Goal: Information Seeking & Learning: Learn about a topic

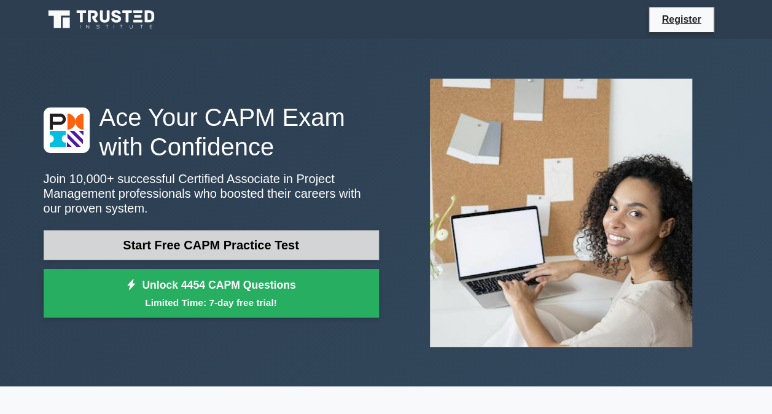
click at [307, 252] on link "Start Free CAPM Practice Test" at bounding box center [211, 244] width 335 height 29
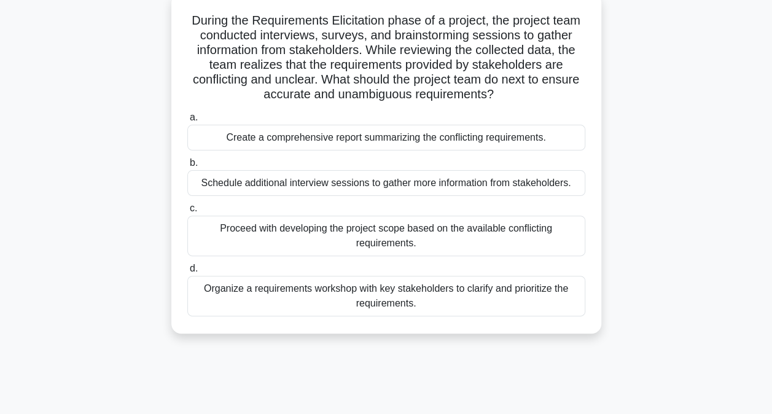
scroll to position [87, 0]
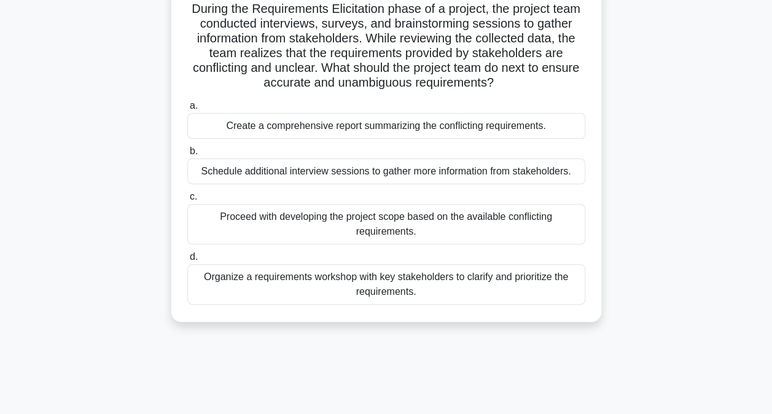
click at [453, 170] on div "Schedule additional interview sessions to gather more information from stakehol…" at bounding box center [386, 171] width 398 height 26
click at [187, 155] on input "b. Schedule additional interview sessions to gather more information from stake…" at bounding box center [187, 151] width 0 height 8
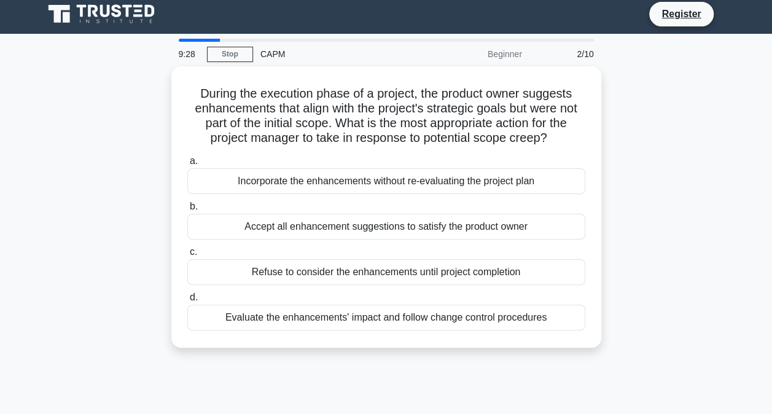
scroll to position [0, 0]
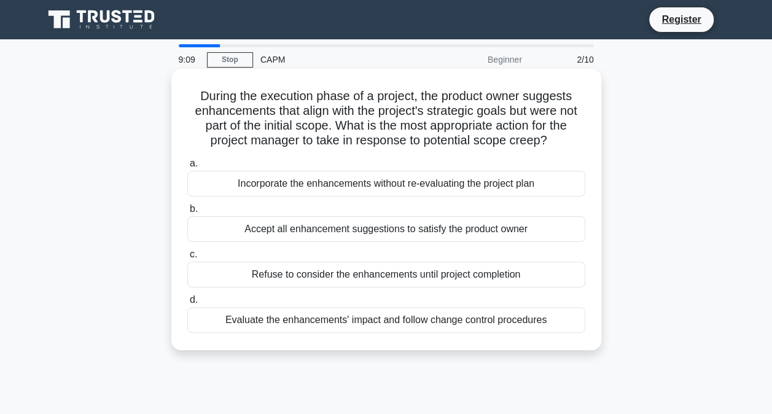
click at [454, 316] on div "Evaluate the enhancements' impact and follow change control procedures" at bounding box center [386, 320] width 398 height 26
click at [187, 304] on input "d. Evaluate the enhancements' impact and follow change control procedures" at bounding box center [187, 300] width 0 height 8
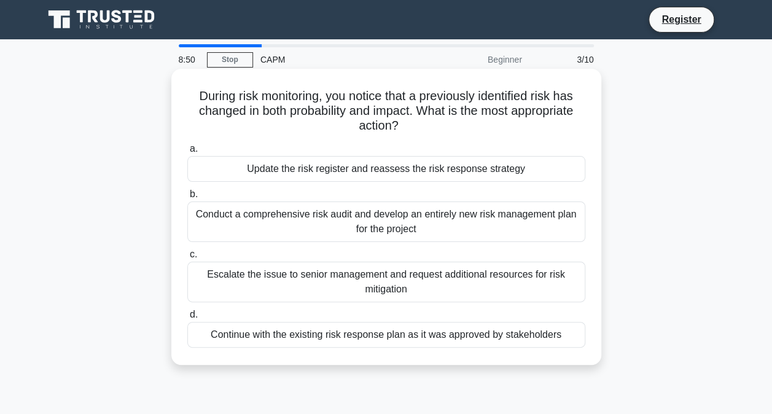
click at [475, 176] on div "Update the risk register and reassess the risk response strategy" at bounding box center [386, 169] width 398 height 26
click at [187, 153] on input "a. Update the risk register and reassess the risk response strategy" at bounding box center [187, 149] width 0 height 8
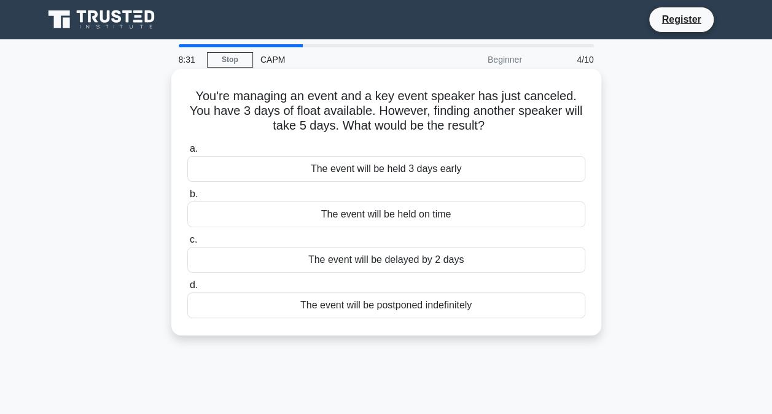
click at [476, 268] on div "The event will be delayed by 2 days" at bounding box center [386, 260] width 398 height 26
click at [187, 244] on input "c. The event will be delayed by 2 days" at bounding box center [187, 240] width 0 height 8
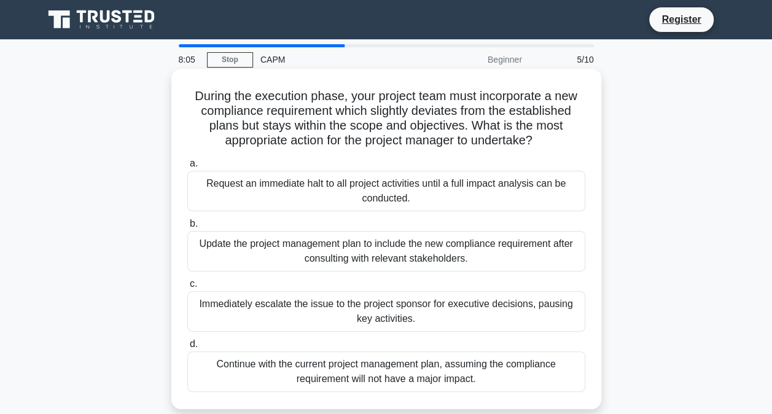
click at [486, 265] on div "Update the project management plan to include the new compliance requirement af…" at bounding box center [386, 251] width 398 height 41
click at [187, 228] on input "b. Update the project management plan to include the new compliance requirement…" at bounding box center [187, 224] width 0 height 8
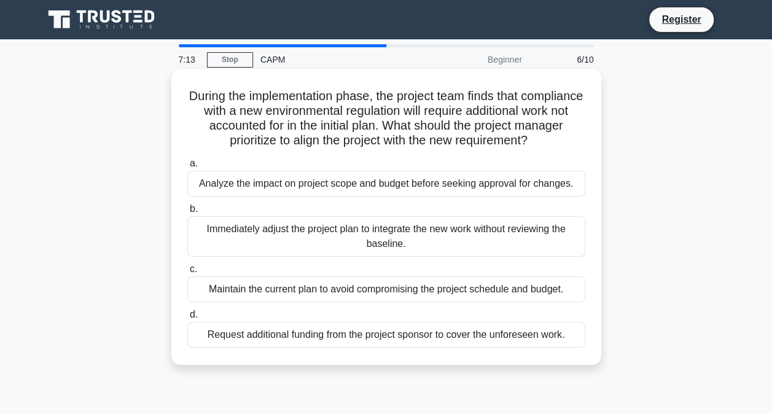
click at [467, 187] on div "Analyze the impact on project scope and budget before seeking approval for chan…" at bounding box center [386, 184] width 398 height 26
click at [187, 168] on input "a. Analyze the impact on project scope and budget before seeking approval for c…" at bounding box center [187, 164] width 0 height 8
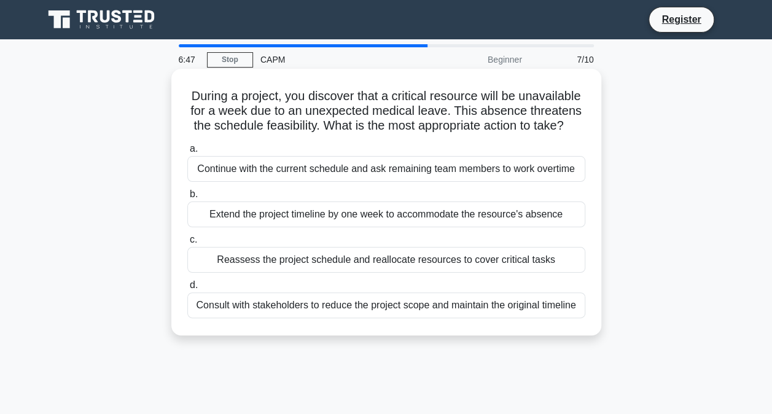
click at [464, 255] on div "Reassess the project schedule and reallocate resources to cover critical tasks" at bounding box center [386, 260] width 398 height 26
click at [187, 244] on input "c. Reassess the project schedule and reallocate resources to cover critical tas…" at bounding box center [187, 240] width 0 height 8
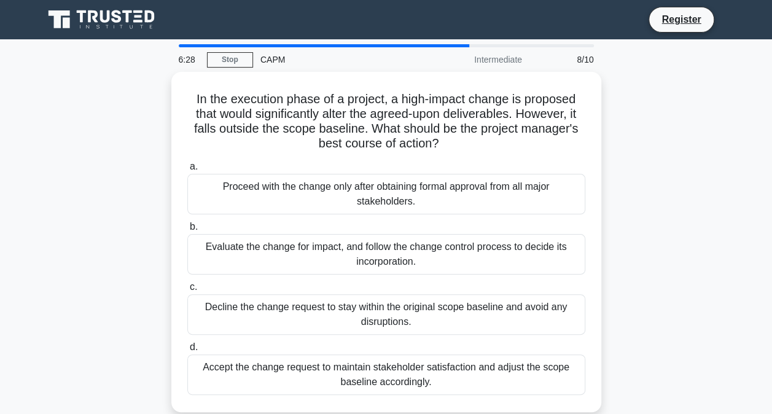
click at [464, 255] on div "Evaluate the change for impact, and follow the change control process to decide…" at bounding box center [386, 254] width 398 height 41
click at [187, 231] on input "b. Evaluate the change for impact, and follow the change control process to dec…" at bounding box center [187, 227] width 0 height 8
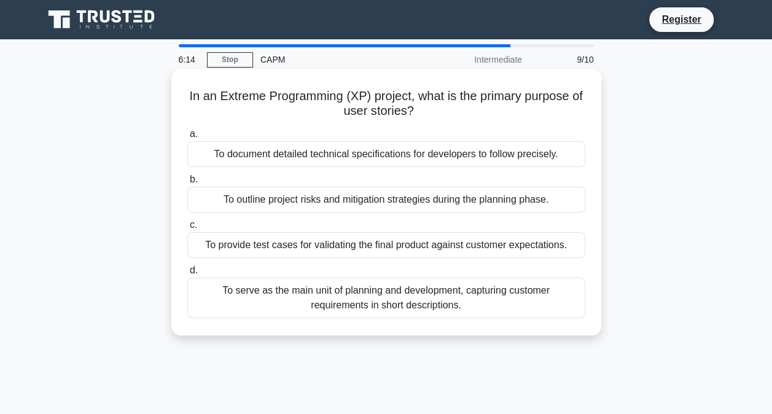
click at [446, 297] on div "To serve as the main unit of planning and development, capturing customer requi…" at bounding box center [386, 298] width 398 height 41
click at [187, 275] on input "d. To serve as the main unit of planning and development, capturing customer re…" at bounding box center [187, 271] width 0 height 8
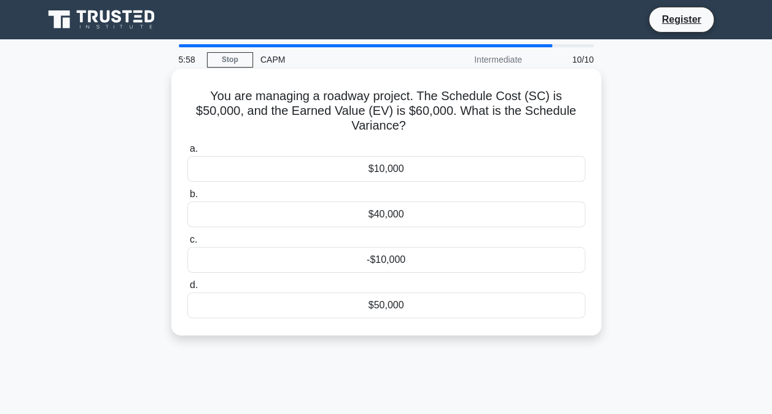
click at [424, 159] on div "$10,000" at bounding box center [386, 169] width 398 height 26
click at [187, 153] on input "a. $10,000" at bounding box center [187, 149] width 0 height 8
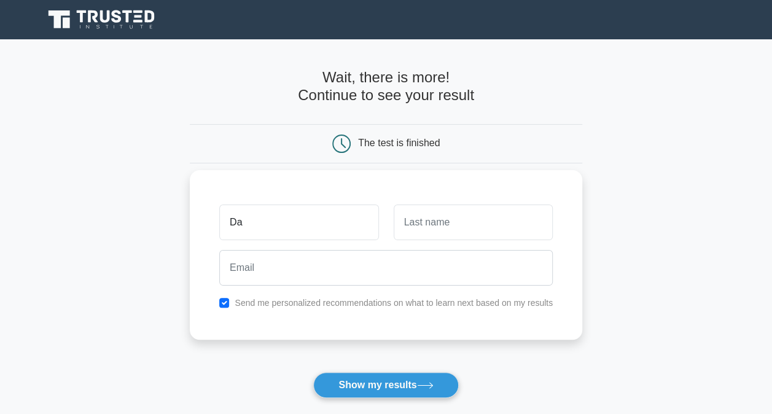
type input "[PERSON_NAME]"
type input "Brushey"
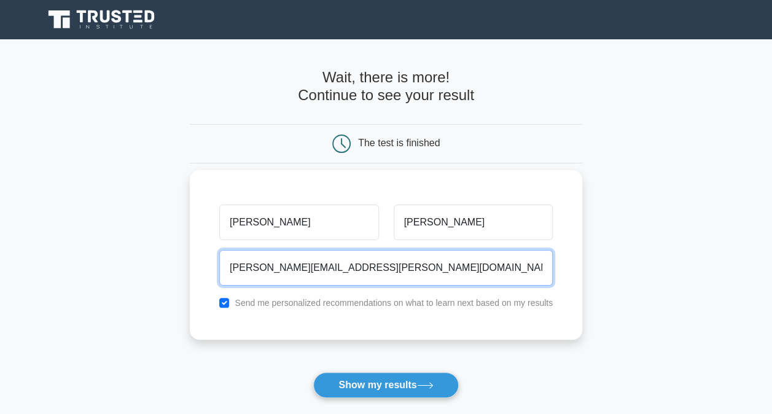
drag, startPoint x: 348, startPoint y: 270, endPoint x: 203, endPoint y: 291, distance: 147.0
click at [203, 291] on div "Danielle Brushey danielle.brushey@cnl.ca Send me personalized recommendations o…" at bounding box center [386, 255] width 392 height 170
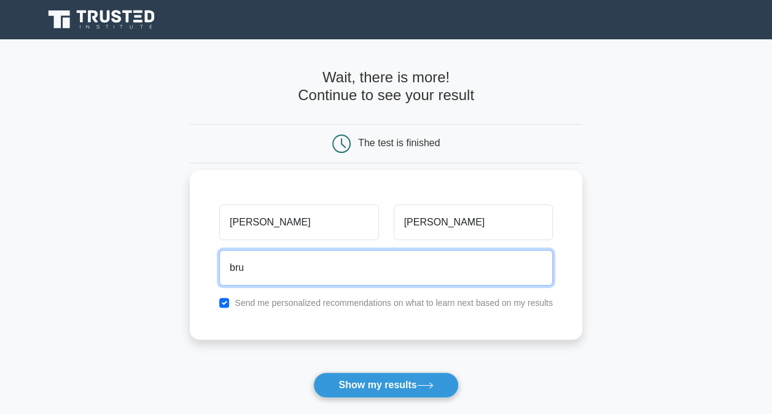
type input "brusheydd@yahoo.ca"
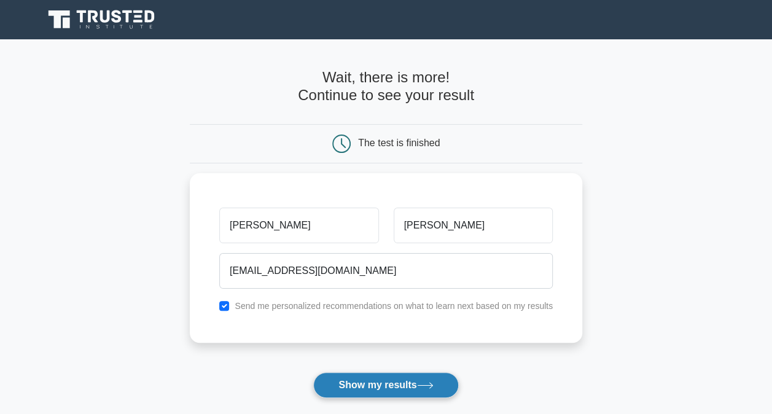
click at [365, 387] on button "Show my results" at bounding box center [385, 385] width 145 height 26
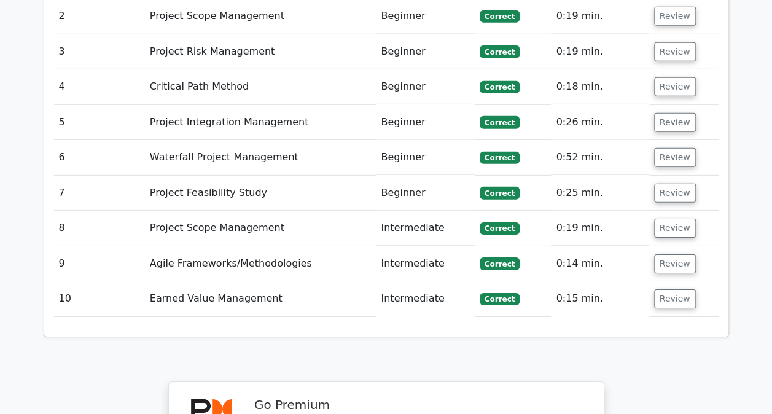
scroll to position [2228, 0]
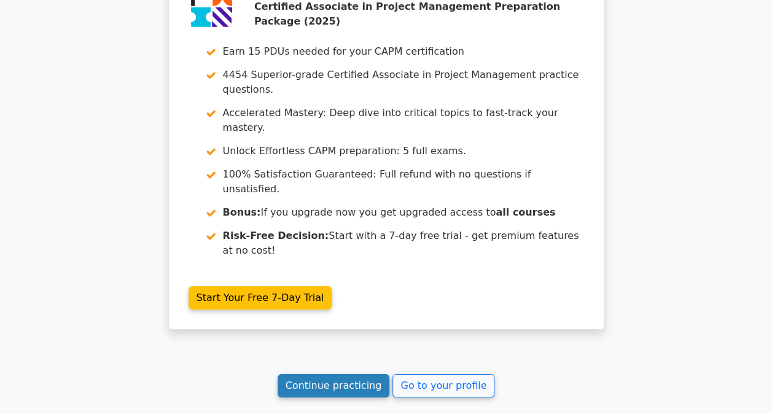
click at [358, 374] on link "Continue practicing" at bounding box center [334, 385] width 112 height 23
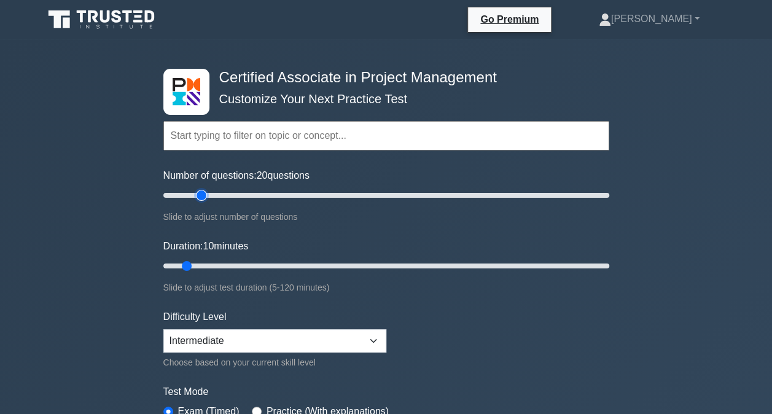
click at [204, 197] on input "Number of questions: 20 questions" at bounding box center [386, 195] width 446 height 15
type input "30"
click at [219, 194] on input "Number of questions: 20 questions" at bounding box center [386, 195] width 446 height 15
click at [206, 260] on input "Duration: 10 minutes" at bounding box center [386, 266] width 446 height 15
type input "20"
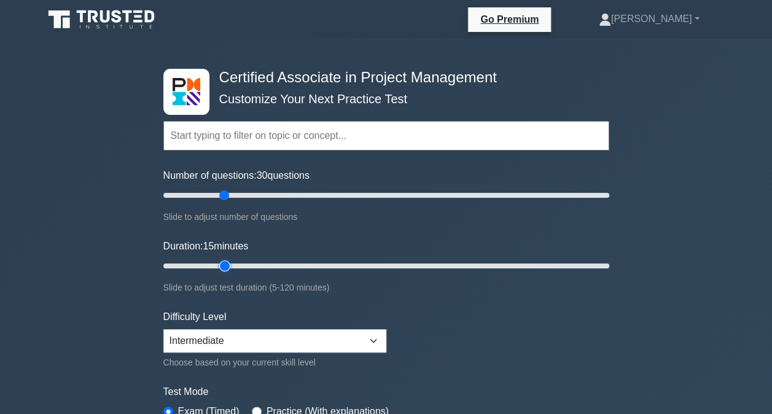
click at [224, 264] on input "Duration: 15 minutes" at bounding box center [386, 266] width 446 height 15
click at [513, 136] on input "text" at bounding box center [386, 135] width 446 height 29
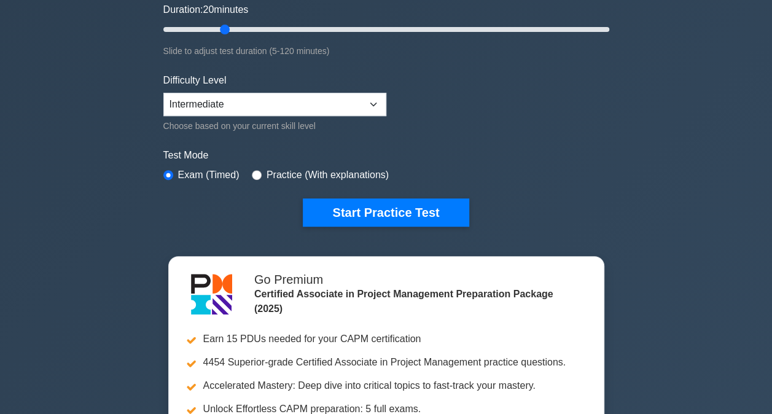
scroll to position [231, 0]
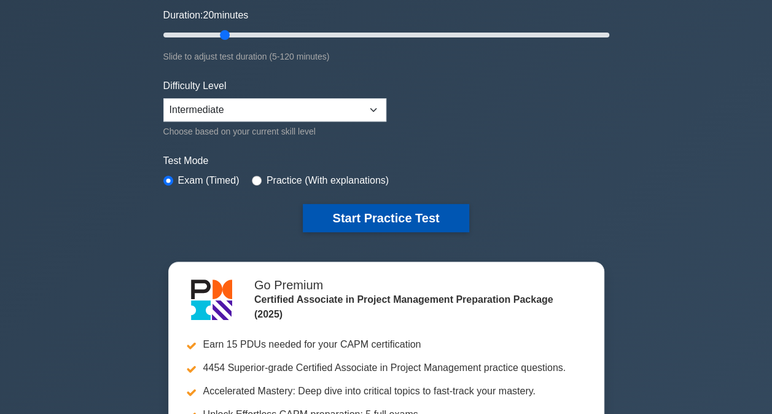
click at [399, 221] on button "Start Practice Test" at bounding box center [386, 218] width 166 height 28
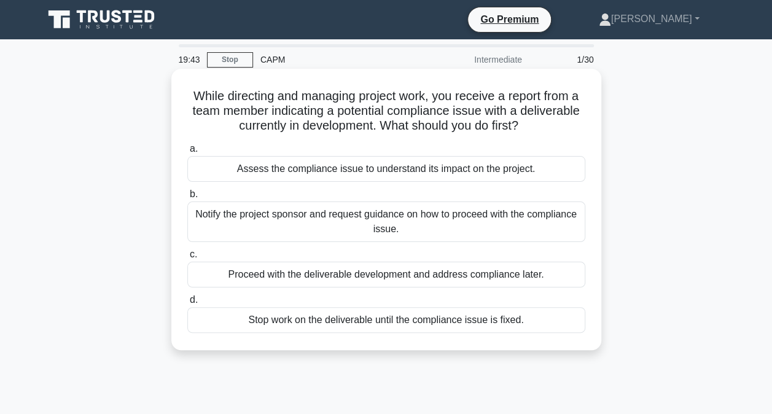
click at [398, 165] on div "Assess the compliance issue to understand its impact on the project." at bounding box center [386, 169] width 398 height 26
click at [187, 153] on input "a. Assess the compliance issue to understand its impact on the project." at bounding box center [187, 149] width 0 height 8
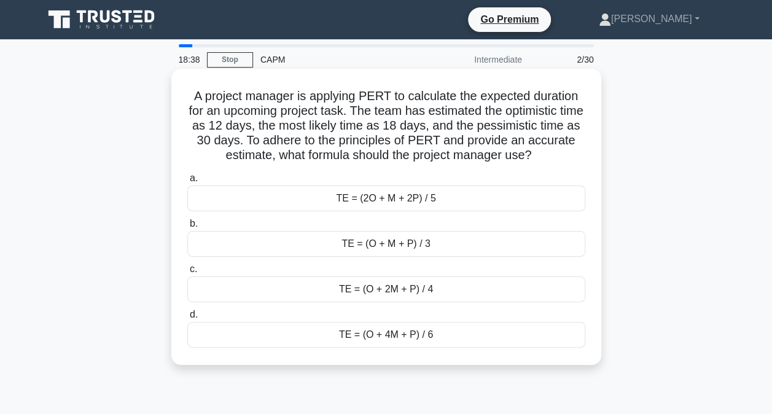
click at [421, 339] on div "TE = (O + 4M + P) / 6" at bounding box center [386, 335] width 398 height 26
click at [187, 319] on input "d. TE = (O + 4M + P) / 6" at bounding box center [187, 315] width 0 height 8
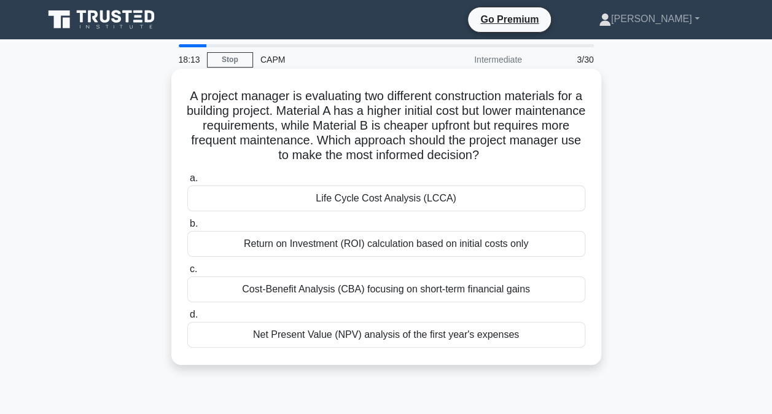
click at [383, 203] on div "Life Cycle Cost Analysis (LCCA)" at bounding box center [386, 198] width 398 height 26
click at [187, 182] on input "a. Life Cycle Cost Analysis (LCCA)" at bounding box center [187, 178] width 0 height 8
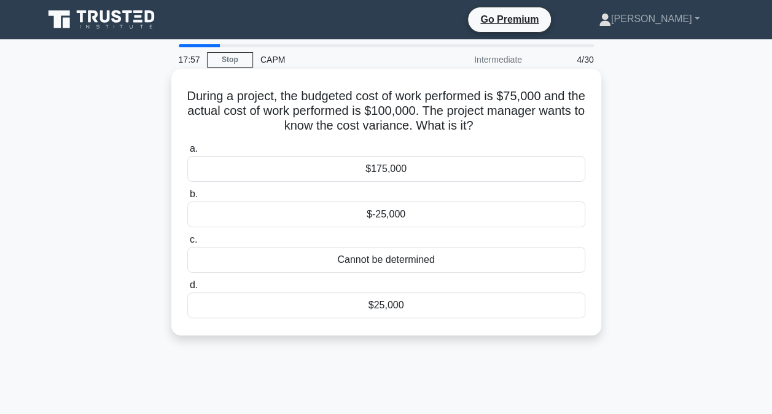
click at [383, 218] on div "$-25,000" at bounding box center [386, 214] width 398 height 26
click at [187, 198] on input "b. $-25,000" at bounding box center [187, 194] width 0 height 8
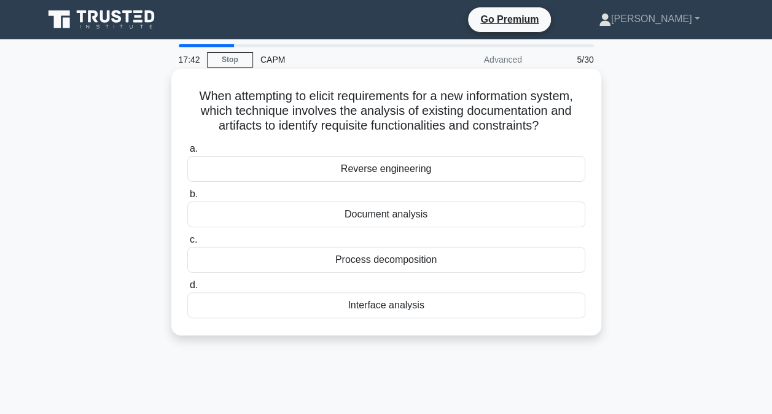
click at [380, 221] on div "Document analysis" at bounding box center [386, 214] width 398 height 26
click at [187, 198] on input "b. Document analysis" at bounding box center [187, 194] width 0 height 8
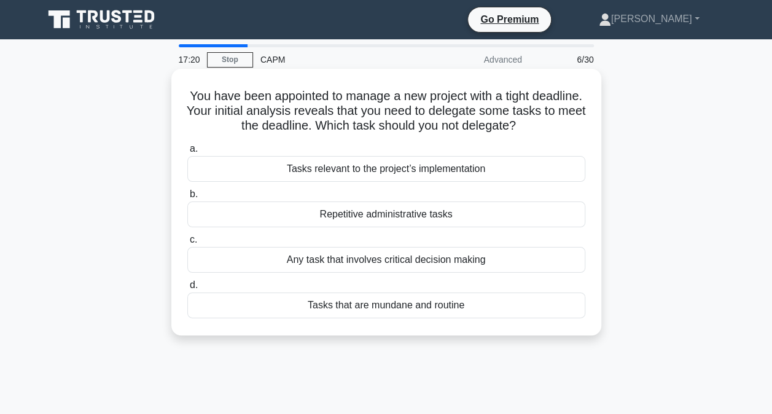
click at [367, 263] on div "Any task that involves critical decision making" at bounding box center [386, 260] width 398 height 26
click at [187, 244] on input "c. Any task that involves critical decision making" at bounding box center [187, 240] width 0 height 8
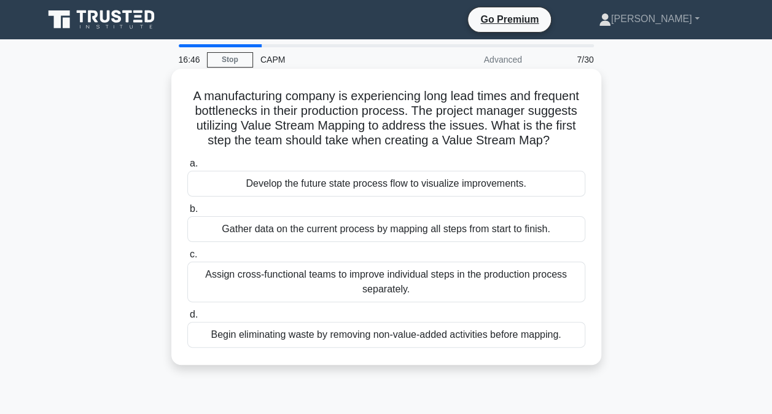
click at [375, 188] on div "Develop the future state process flow to visualize improvements." at bounding box center [386, 184] width 398 height 26
click at [187, 168] on input "a. Develop the future state process flow to visualize improvements." at bounding box center [187, 164] width 0 height 8
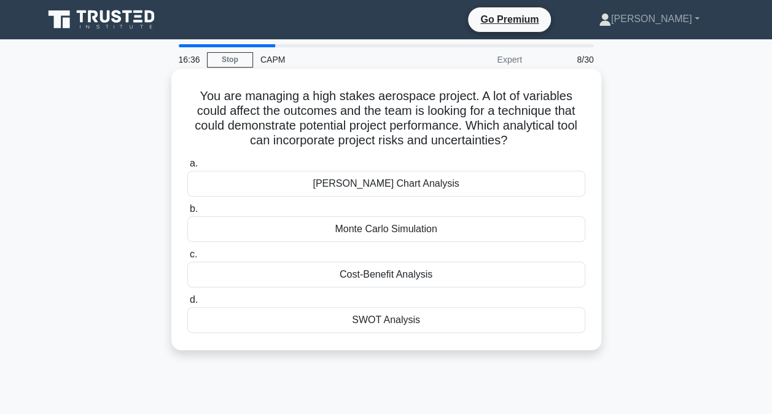
click at [365, 233] on div "Monte Carlo Simulation" at bounding box center [386, 229] width 398 height 26
click at [187, 213] on input "b. Monte Carlo Simulation" at bounding box center [187, 209] width 0 height 8
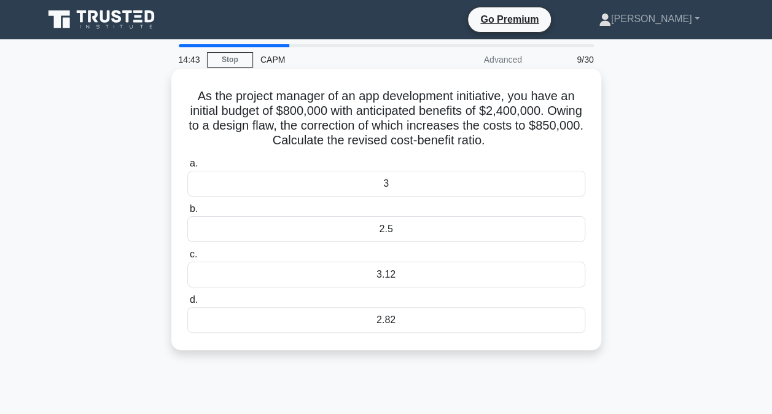
click at [441, 321] on div "2.82" at bounding box center [386, 320] width 398 height 26
click at [187, 304] on input "d. 2.82" at bounding box center [187, 300] width 0 height 8
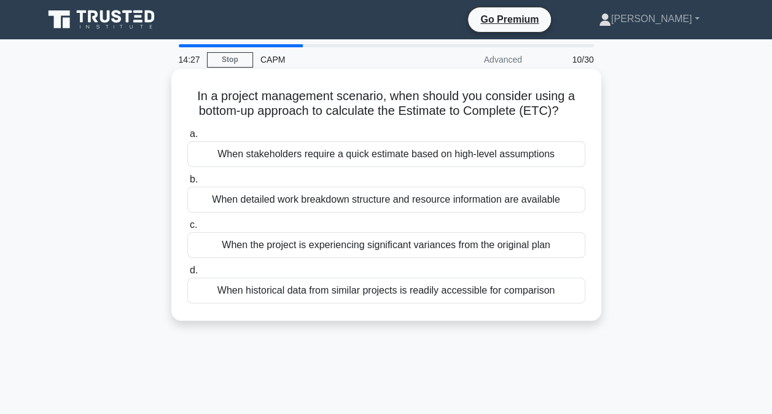
click at [536, 197] on div "When detailed work breakdown structure and resource information are available" at bounding box center [386, 200] width 398 height 26
click at [187, 184] on input "b. When detailed work breakdown structure and resource information are available" at bounding box center [187, 180] width 0 height 8
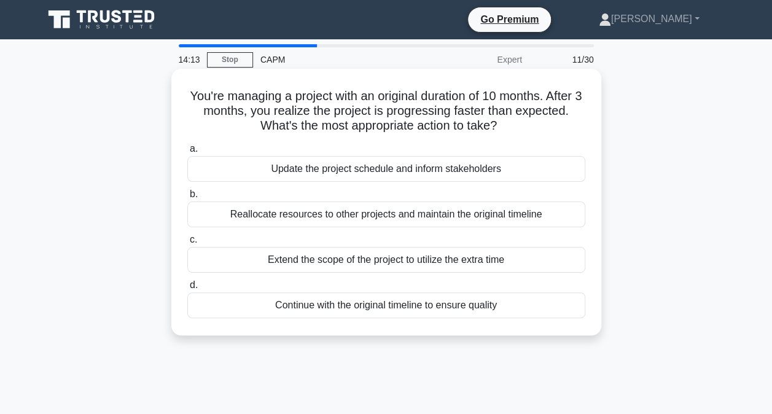
click at [528, 166] on div "Update the project schedule and inform stakeholders" at bounding box center [386, 169] width 398 height 26
click at [187, 153] on input "a. Update the project schedule and inform stakeholders" at bounding box center [187, 149] width 0 height 8
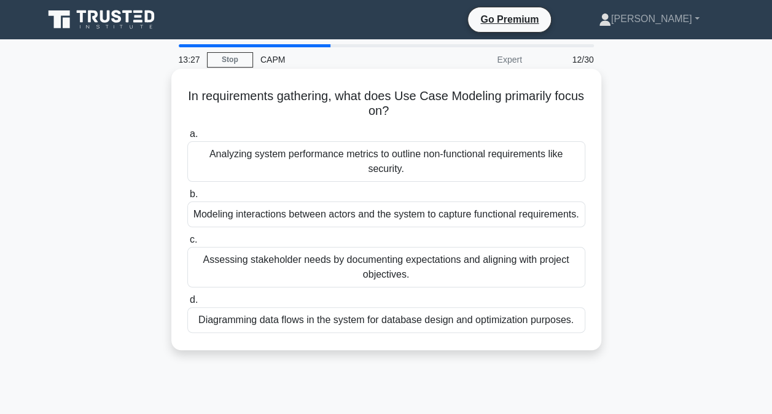
drag, startPoint x: 507, startPoint y: 158, endPoint x: 461, endPoint y: 163, distance: 46.9
click at [461, 163] on div "Analyzing system performance metrics to outline non-functional requirements lik…" at bounding box center [386, 161] width 398 height 41
click at [187, 138] on input "a. Analyzing system performance metrics to outline non-functional requirements …" at bounding box center [187, 134] width 0 height 8
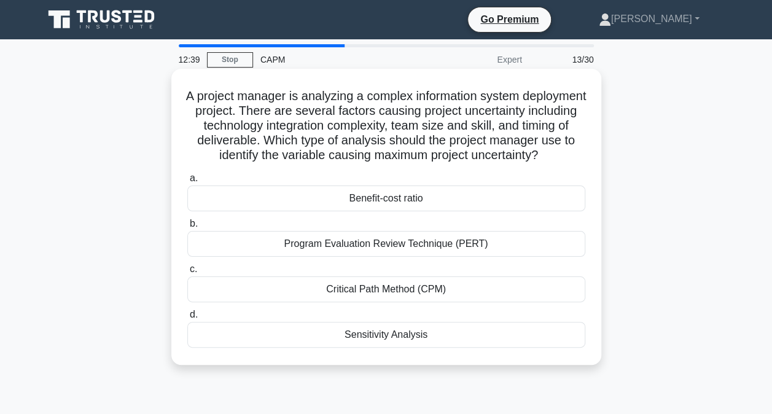
click at [418, 257] on div "Program Evaluation Review Technique (PERT)" at bounding box center [386, 244] width 398 height 26
click at [187, 228] on input "b. Program Evaluation Review Technique (PERT)" at bounding box center [187, 224] width 0 height 8
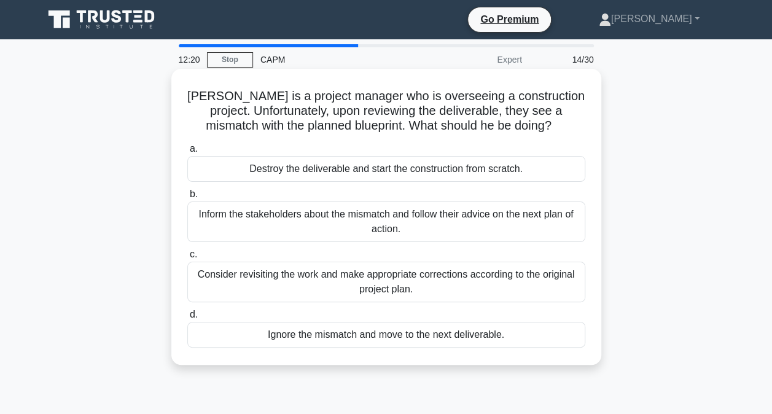
click at [415, 232] on div "Inform the stakeholders about the mismatch and follow their advice on the next …" at bounding box center [386, 221] width 398 height 41
click at [187, 198] on input "b. Inform the stakeholders about the mismatch and follow their advice on the ne…" at bounding box center [187, 194] width 0 height 8
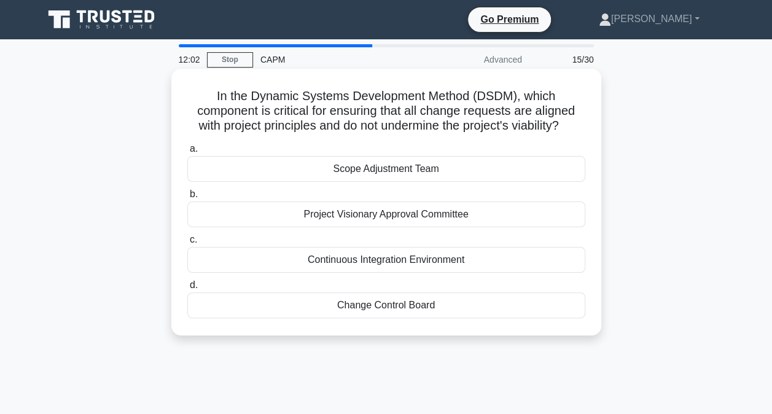
click at [389, 302] on div "Change Control Board" at bounding box center [386, 305] width 398 height 26
click at [187, 289] on input "d. Change Control Board" at bounding box center [187, 285] width 0 height 8
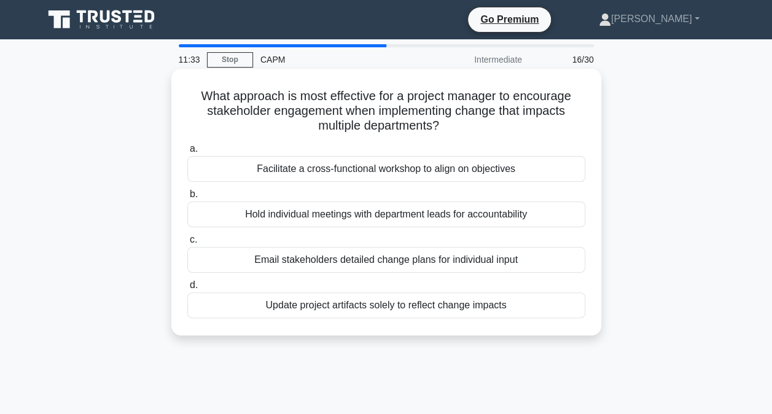
drag, startPoint x: 423, startPoint y: 167, endPoint x: 408, endPoint y: 173, distance: 16.3
click at [408, 173] on div "Facilitate a cross-functional workshop to align on objectives" at bounding box center [386, 169] width 398 height 26
click at [187, 153] on input "a. Facilitate a cross-functional workshop to align on objectives" at bounding box center [187, 149] width 0 height 8
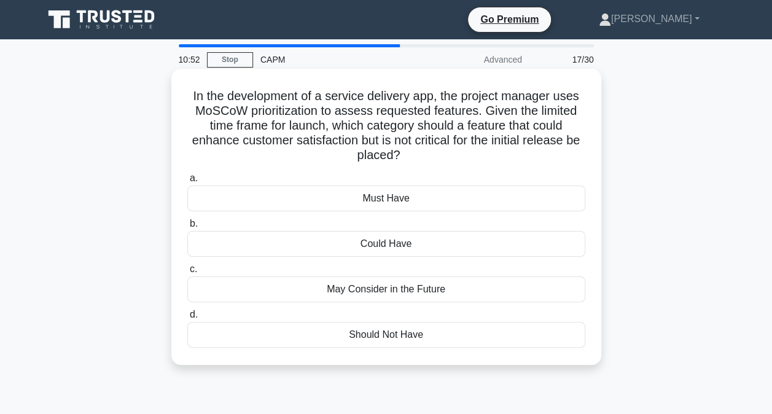
click at [356, 242] on div "Could Have" at bounding box center [386, 244] width 398 height 26
click at [187, 228] on input "b. Could Have" at bounding box center [187, 224] width 0 height 8
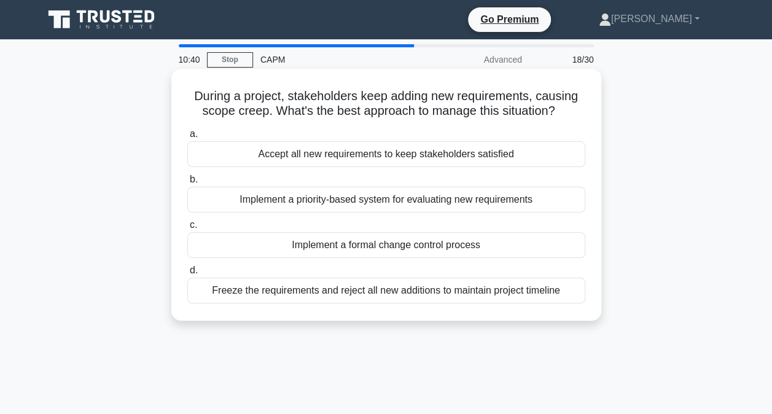
click at [356, 248] on div "Implement a formal change control process" at bounding box center [386, 245] width 398 height 26
click at [187, 229] on input "c. Implement a formal change control process" at bounding box center [187, 225] width 0 height 8
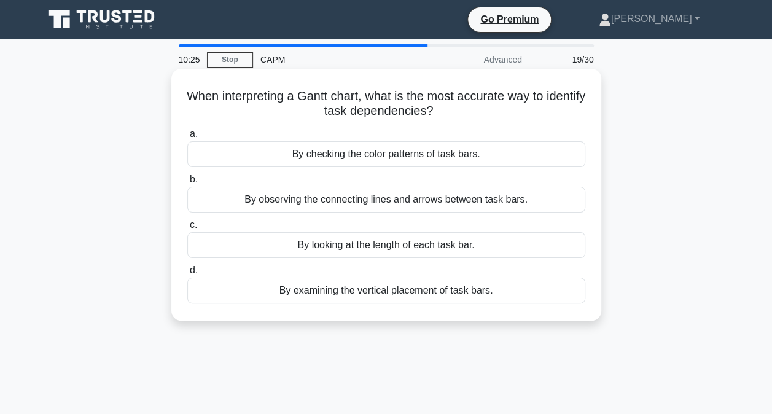
click at [383, 201] on div "By observing the connecting lines and arrows between task bars." at bounding box center [386, 200] width 398 height 26
click at [187, 184] on input "b. By observing the connecting lines and arrows between task bars." at bounding box center [187, 180] width 0 height 8
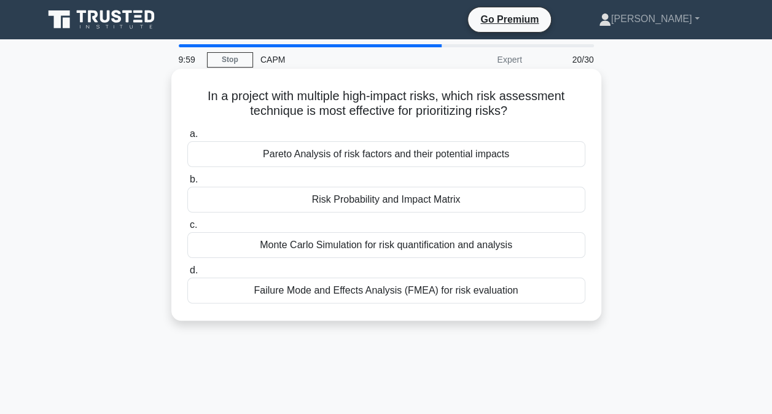
click at [371, 200] on div "Risk Probability and Impact Matrix" at bounding box center [386, 200] width 398 height 26
click at [187, 184] on input "b. Risk Probability and Impact Matrix" at bounding box center [187, 180] width 0 height 8
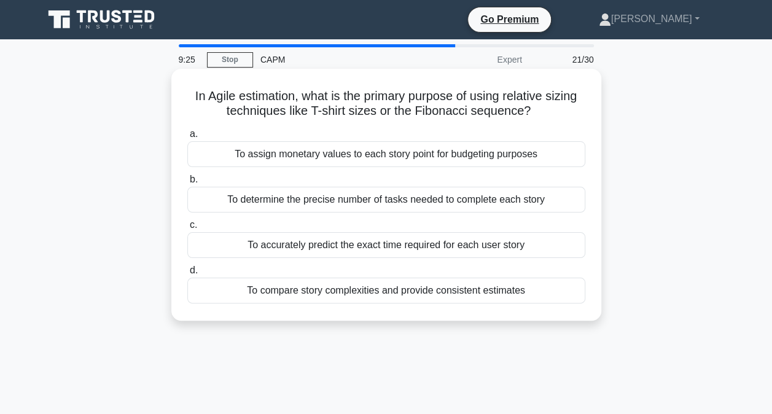
click at [340, 204] on div "To determine the precise number of tasks needed to complete each story" at bounding box center [386, 200] width 398 height 26
click at [187, 184] on input "b. To determine the precise number of tasks needed to complete each story" at bounding box center [187, 180] width 0 height 8
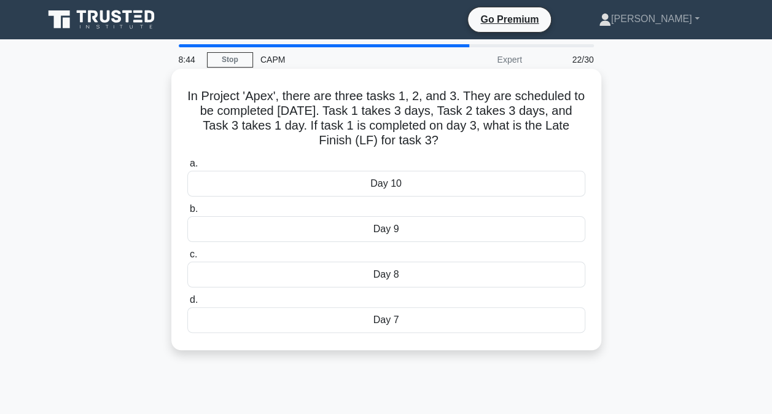
click at [430, 310] on div "Day 7" at bounding box center [386, 320] width 398 height 26
click at [187, 304] on input "d. Day 7" at bounding box center [187, 300] width 0 height 8
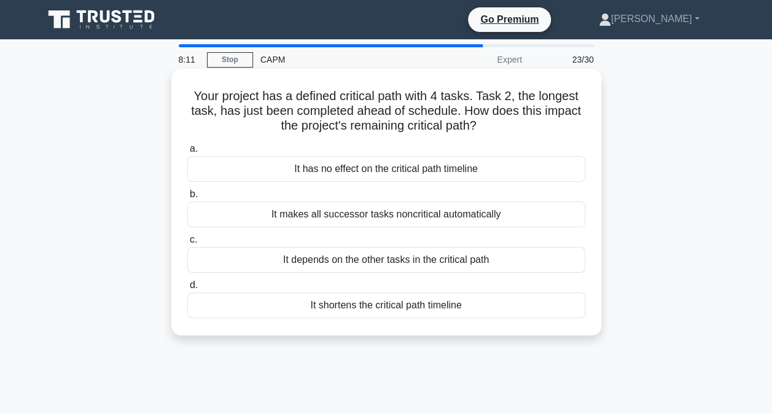
click at [410, 308] on div "It shortens the critical path timeline" at bounding box center [386, 305] width 398 height 26
click at [187, 289] on input "d. It shortens the critical path timeline" at bounding box center [187, 285] width 0 height 8
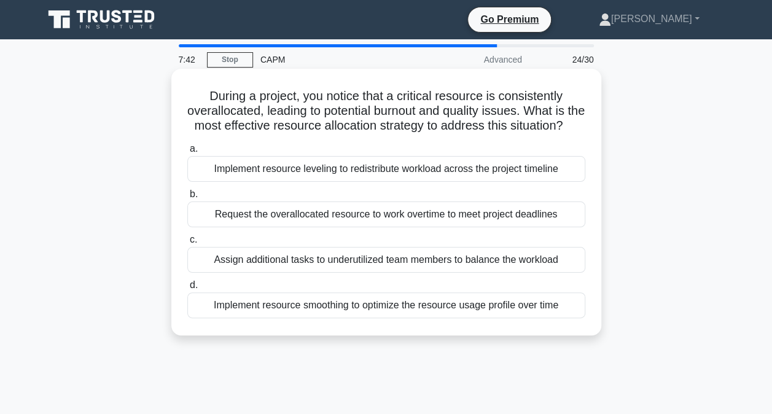
click at [270, 182] on div "Implement resource leveling to redistribute workload across the project timeline" at bounding box center [386, 169] width 398 height 26
click at [187, 153] on input "a. Implement resource leveling to redistribute workload across the project time…" at bounding box center [187, 149] width 0 height 8
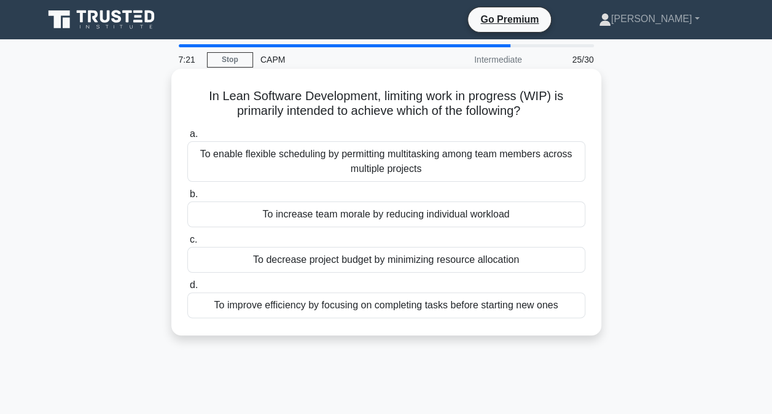
click at [328, 311] on div "To improve efficiency by focusing on completing tasks before starting new ones" at bounding box center [386, 305] width 398 height 26
click at [187, 289] on input "d. To improve efficiency by focusing on completing tasks before starting new on…" at bounding box center [187, 285] width 0 height 8
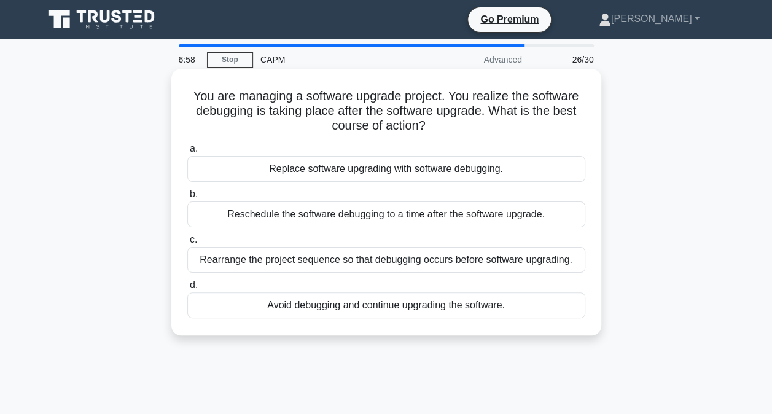
click at [343, 268] on div "Rearrange the project sequence so that debugging occurs before software upgradi…" at bounding box center [386, 260] width 398 height 26
click at [187, 244] on input "c. Rearrange the project sequence so that debugging occurs before software upgr…" at bounding box center [187, 240] width 0 height 8
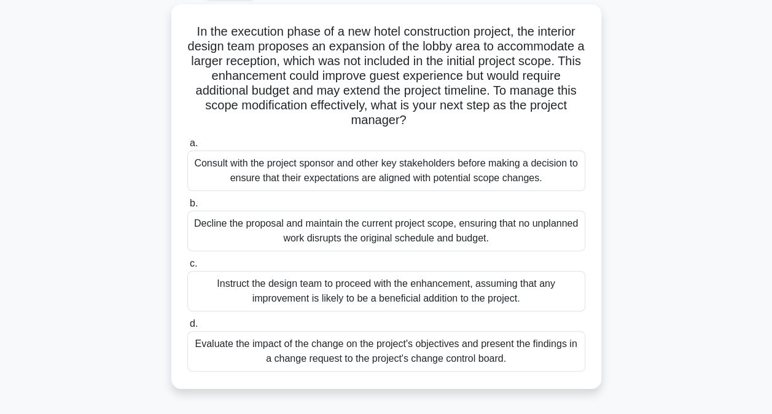
scroll to position [69, 0]
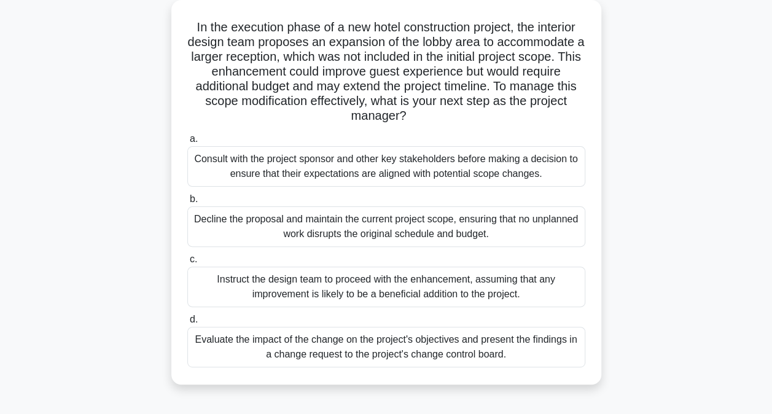
click at [486, 346] on div "Evaluate the impact of the change on the project's objectives and present the f…" at bounding box center [386, 347] width 398 height 41
click at [187, 324] on input "d. Evaluate the impact of the change on the project's objectives and present th…" at bounding box center [187, 320] width 0 height 8
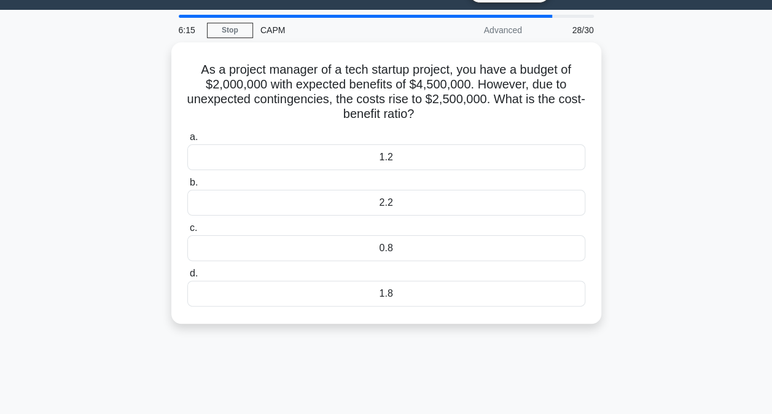
scroll to position [0, 0]
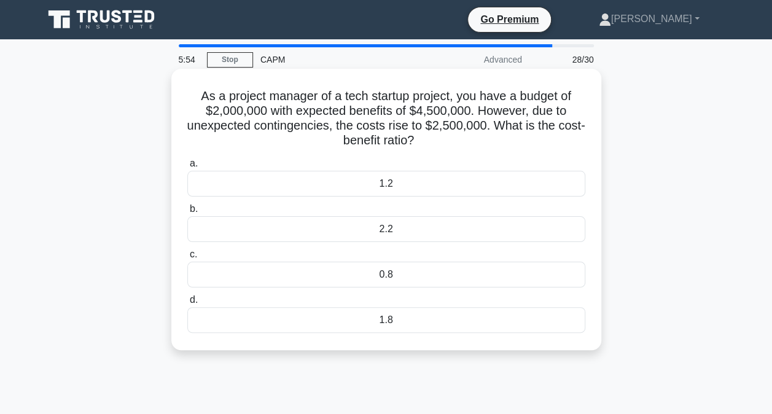
click at [461, 321] on div "1.8" at bounding box center [386, 320] width 398 height 26
click at [187, 304] on input "d. 1.8" at bounding box center [187, 300] width 0 height 8
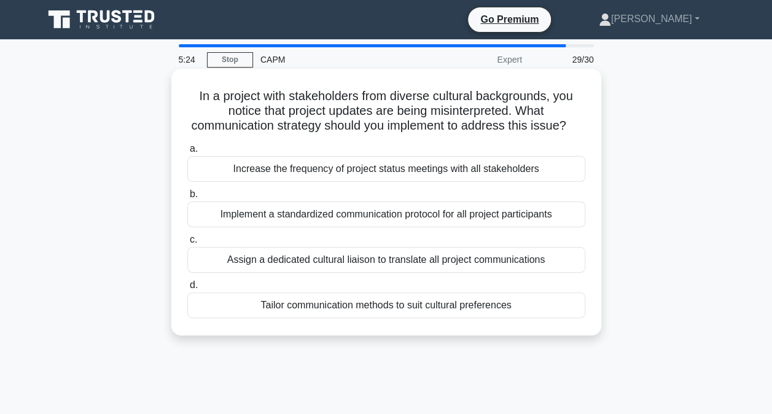
click at [345, 316] on div "Tailor communication methods to suit cultural preferences" at bounding box center [386, 305] width 398 height 26
click at [187, 289] on input "d. Tailor communication methods to suit cultural preferences" at bounding box center [187, 285] width 0 height 8
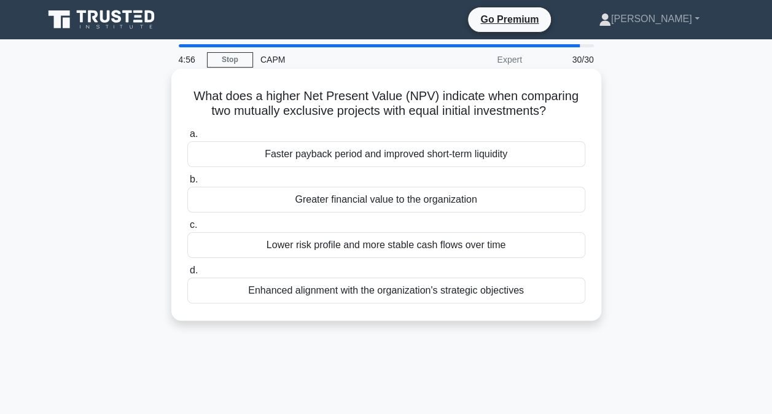
click at [366, 252] on div "Lower risk profile and more stable cash flows over time" at bounding box center [386, 245] width 398 height 26
click at [187, 229] on input "c. Lower risk profile and more stable cash flows over time" at bounding box center [187, 225] width 0 height 8
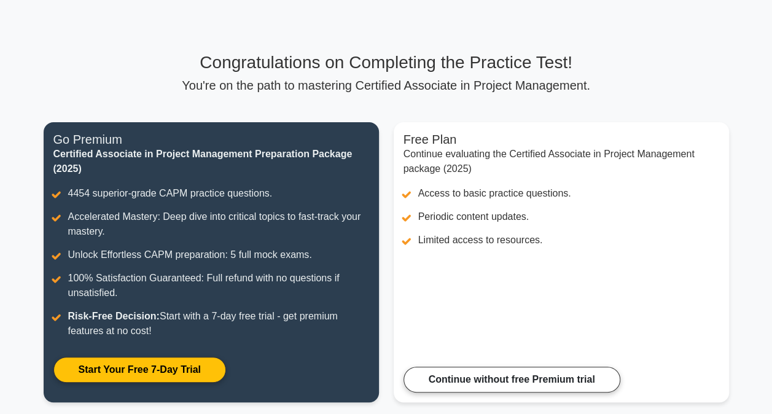
scroll to position [48, 0]
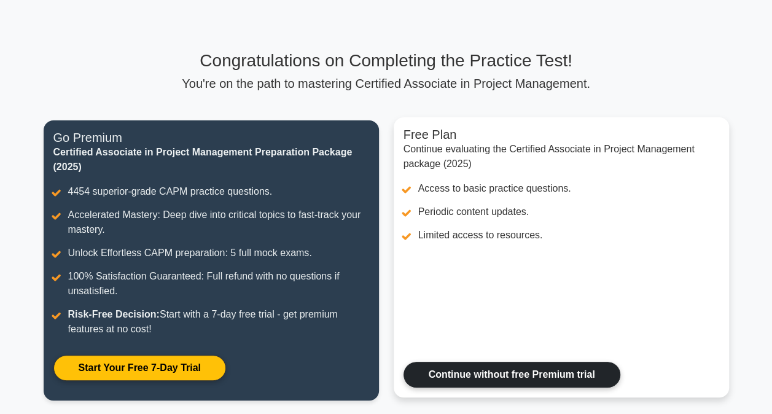
click at [508, 371] on link "Continue without free Premium trial" at bounding box center [511, 375] width 217 height 26
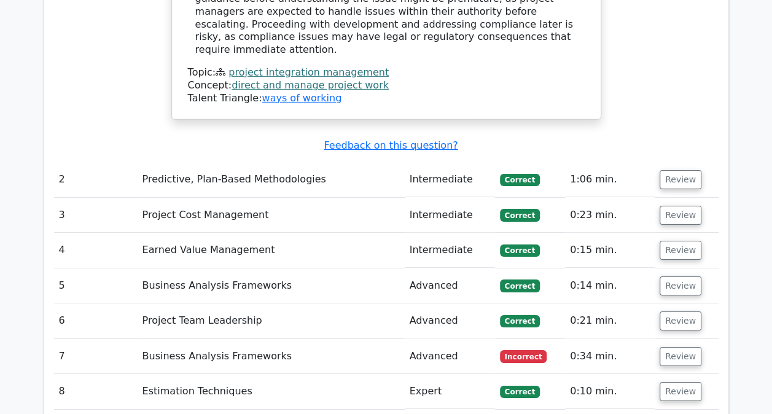
scroll to position [1922, 0]
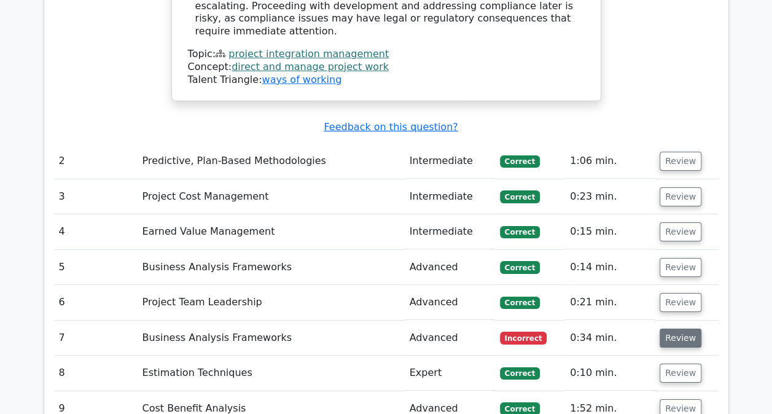
click at [674, 329] on button "Review" at bounding box center [681, 338] width 42 height 19
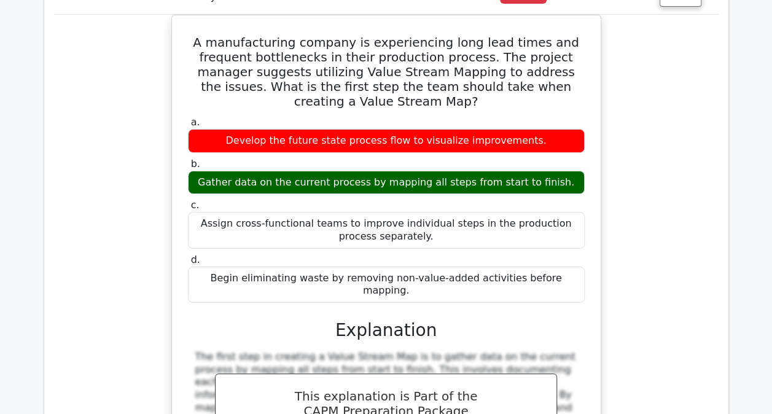
scroll to position [2331, 0]
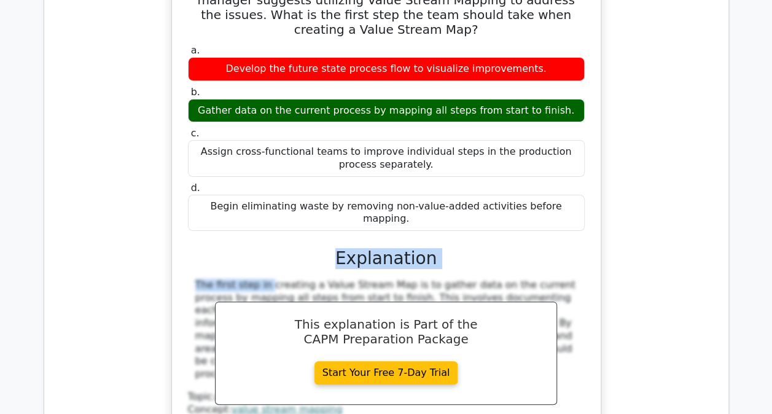
drag, startPoint x: 197, startPoint y: 149, endPoint x: 220, endPoint y: 263, distance: 117.1
click at [220, 263] on div "a. Develop the future state process flow to visualize improvements. b. Gather d…" at bounding box center [386, 246] width 399 height 409
drag, startPoint x: 220, startPoint y: 263, endPoint x: 193, endPoint y: 157, distance: 110.1
click at [193, 279] on div "The first step in creating a Value Stream Map is to gather data on the current …" at bounding box center [386, 330] width 397 height 102
click at [195, 142] on div "a. Develop the future state process flow to visualize improvements. b. Gather d…" at bounding box center [386, 246] width 399 height 409
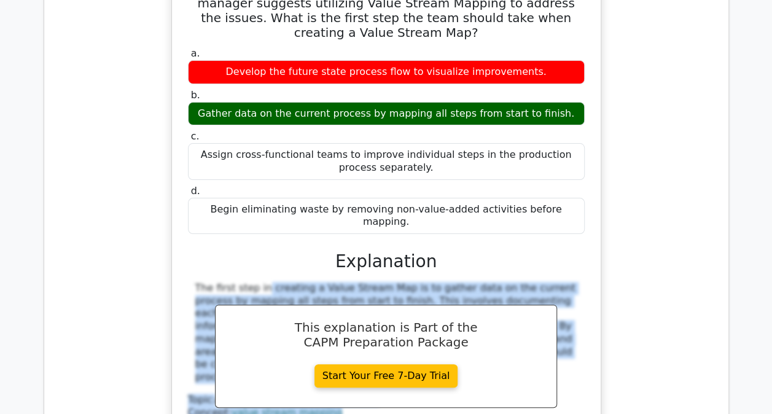
drag, startPoint x: 193, startPoint y: 144, endPoint x: 609, endPoint y: 284, distance: 438.5
click at [609, 284] on div "A manufacturing company is experiencing long lead times and frequent bottleneck…" at bounding box center [386, 215] width 665 height 538
copy div "The first step in creating a Value Stream Map is to gather data on the current …"
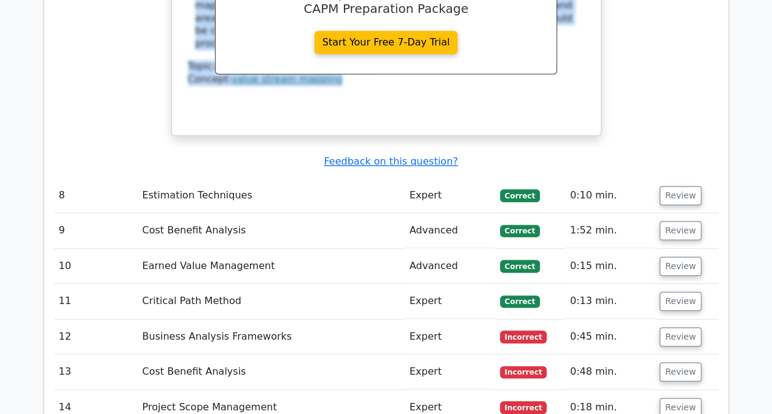
scroll to position [2683, 0]
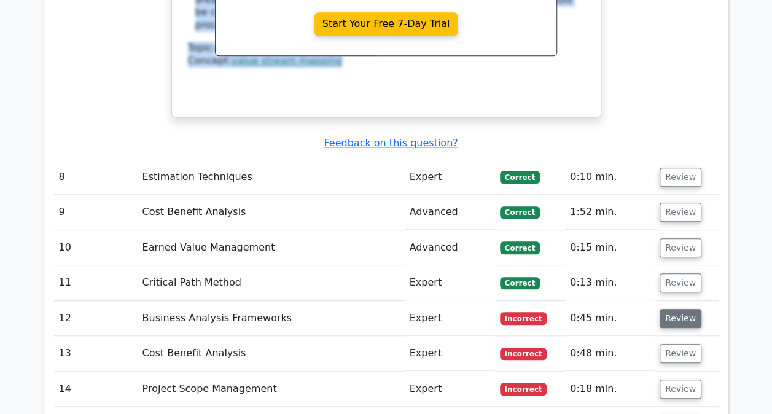
click at [682, 309] on button "Review" at bounding box center [681, 318] width 42 height 19
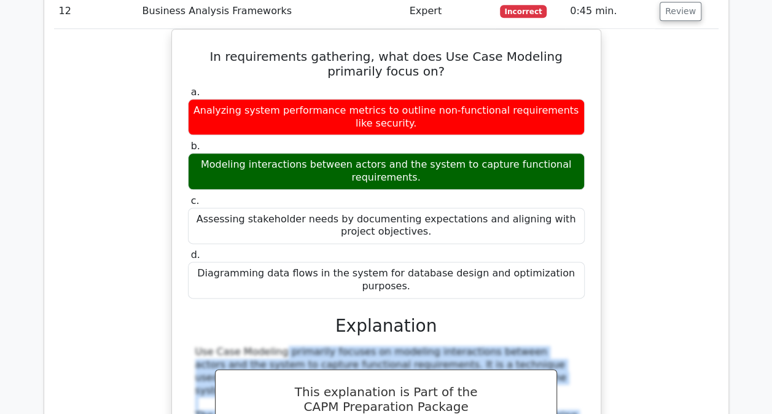
scroll to position [3065, 0]
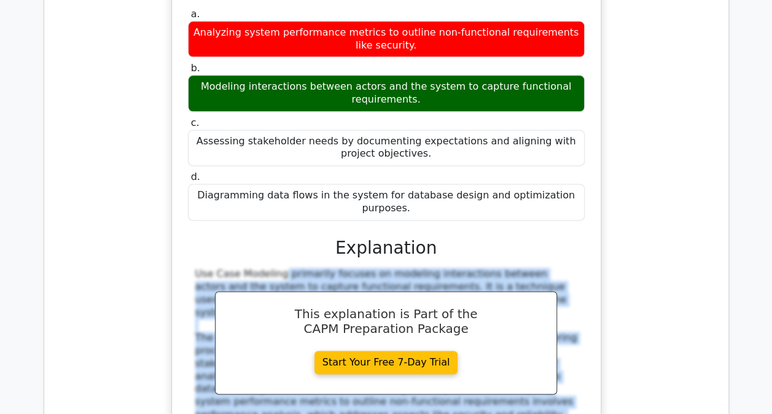
drag, startPoint x: 195, startPoint y: 322, endPoint x: 436, endPoint y: 263, distance: 247.9
click at [436, 268] on div "Use Case Modeling primarily focuses on modeling interactions between actors and…" at bounding box center [386, 351] width 382 height 166
copy div "Use Case Modeling primarily focuses on modeling interactions between actors and…"
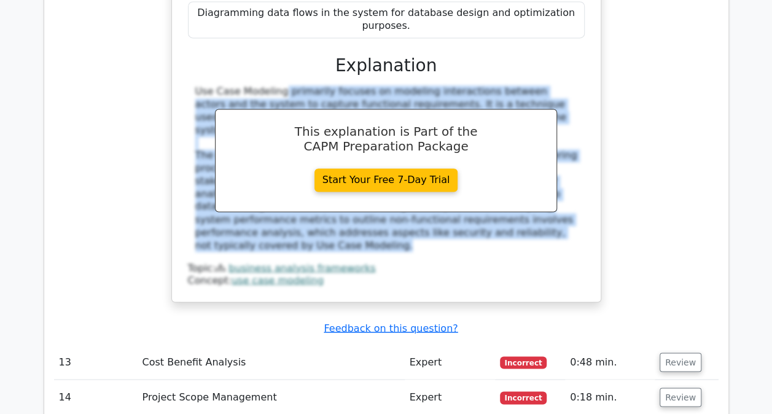
scroll to position [3287, 0]
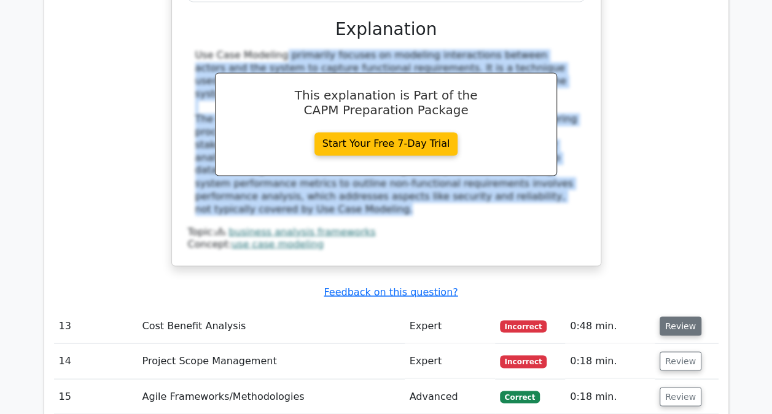
click at [681, 316] on button "Review" at bounding box center [681, 325] width 42 height 19
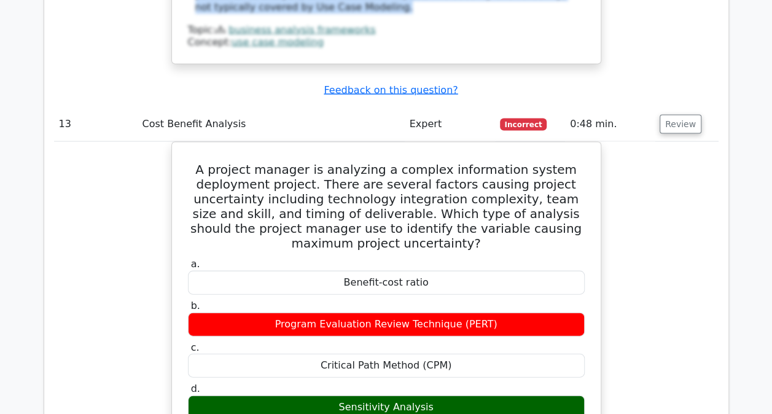
scroll to position [3590, 0]
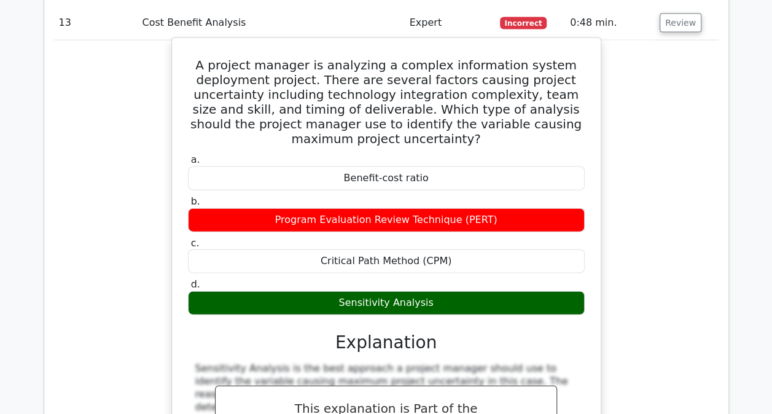
drag, startPoint x: 194, startPoint y: 199, endPoint x: 486, endPoint y: 349, distance: 328.0
copy div "Sensitivity Analysis is the best approach a project manager should use to ident…"
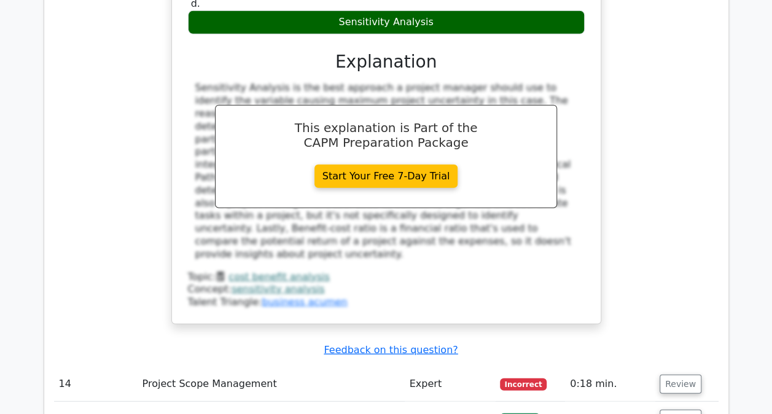
scroll to position [3917, 0]
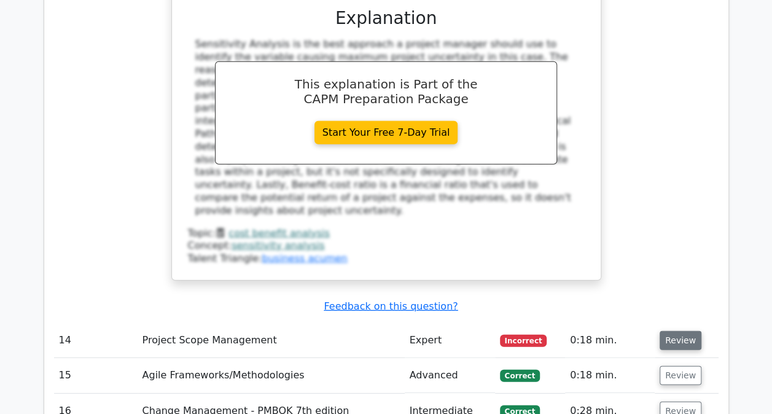
click at [681, 331] on button "Review" at bounding box center [681, 340] width 42 height 19
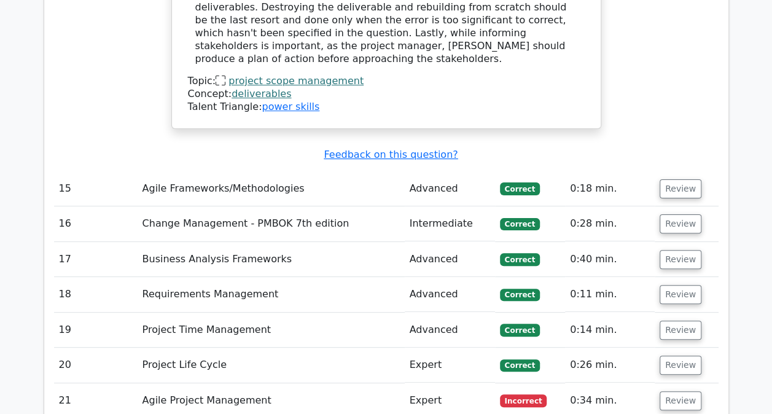
scroll to position [4712, 0]
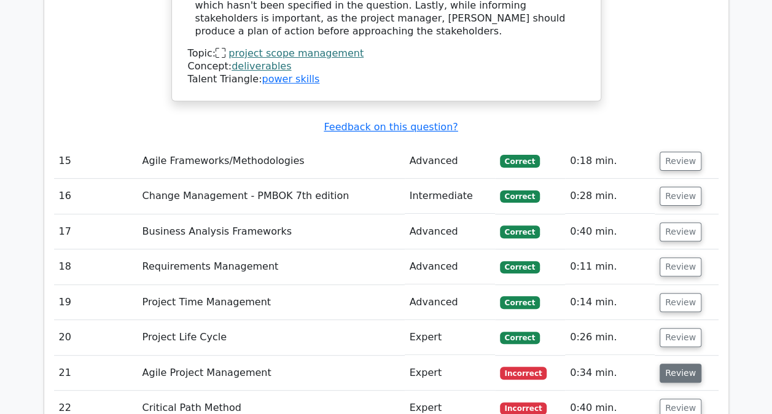
click at [672, 364] on button "Review" at bounding box center [681, 373] width 42 height 19
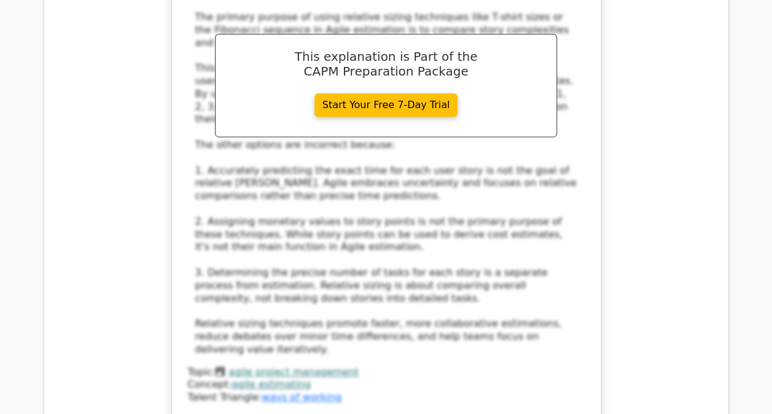
scroll to position [5424, 0]
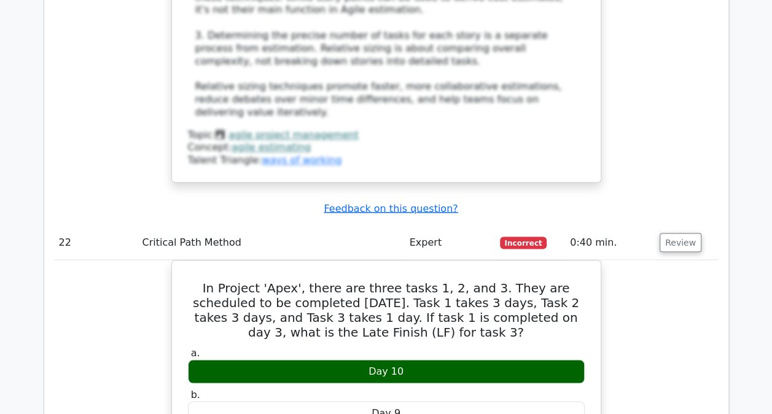
scroll to position [5621, 0]
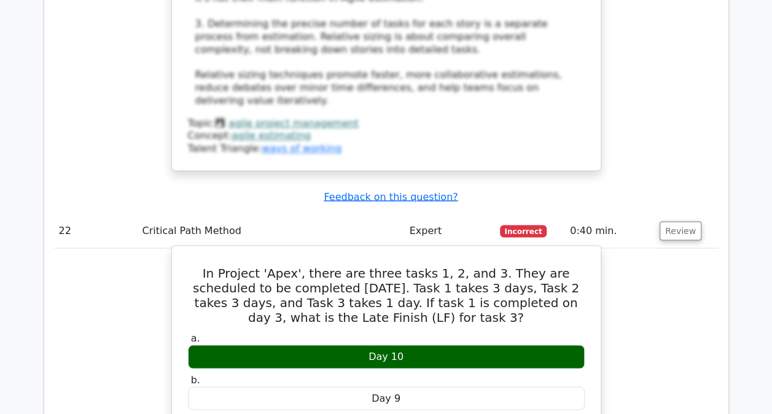
drag, startPoint x: 195, startPoint y: 277, endPoint x: 521, endPoint y: 413, distance: 352.9
copy div "The late finish (LF) of any task is the last day that a task can be completed w…"
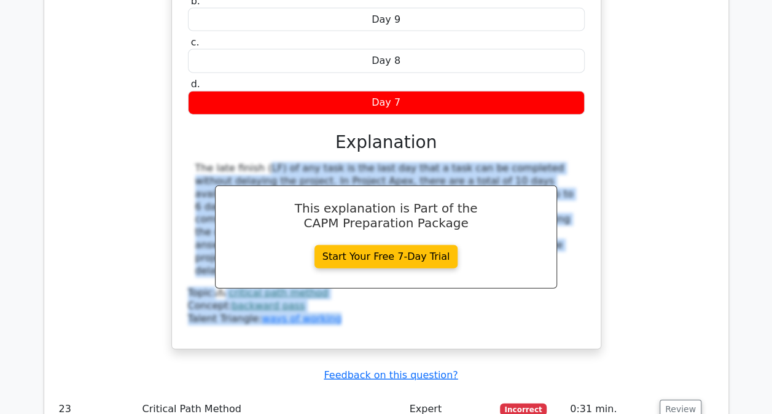
scroll to position [6071, 0]
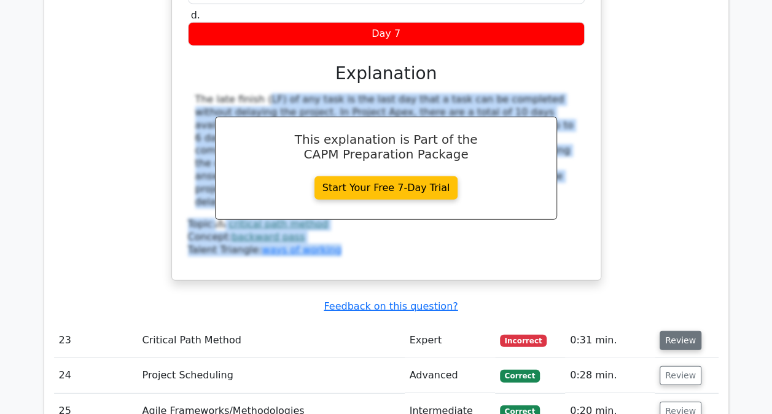
click at [682, 331] on button "Review" at bounding box center [681, 340] width 42 height 19
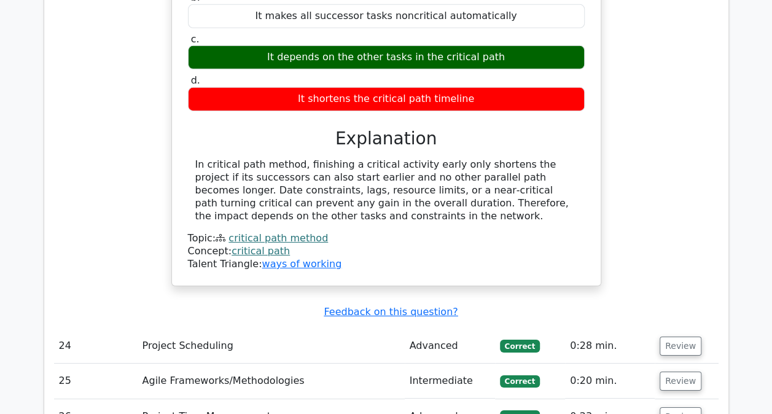
scroll to position [6595, 0]
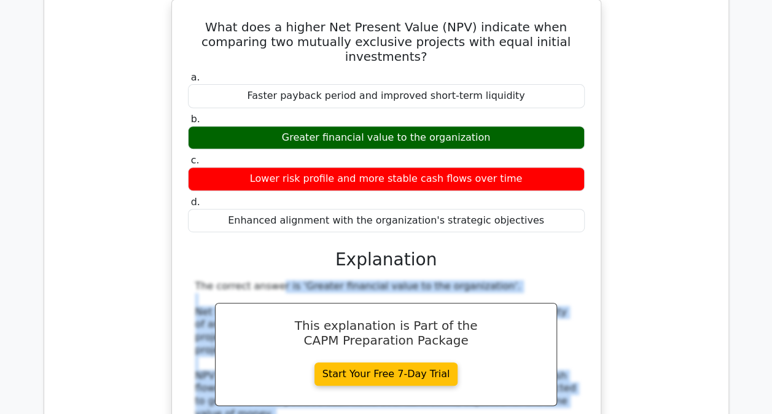
scroll to position [7339, 0]
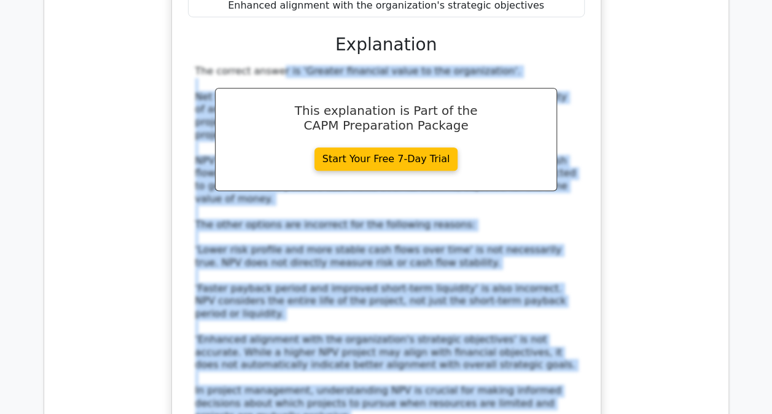
drag, startPoint x: 194, startPoint y: 93, endPoint x: 332, endPoint y: 112, distance: 139.5
click at [332, 112] on div "The correct answer is 'Greater financial value to the organization'. Net Presen…" at bounding box center [386, 243] width 397 height 357
copy div "The correct answer is 'Greater financial value to the organization'. Net Presen…"
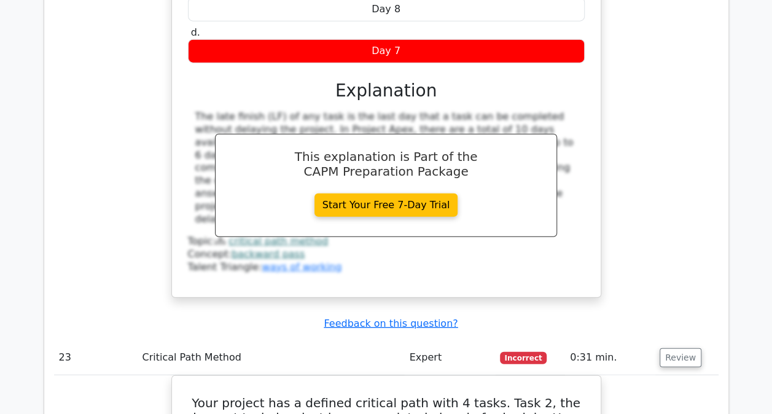
scroll to position [6008, 0]
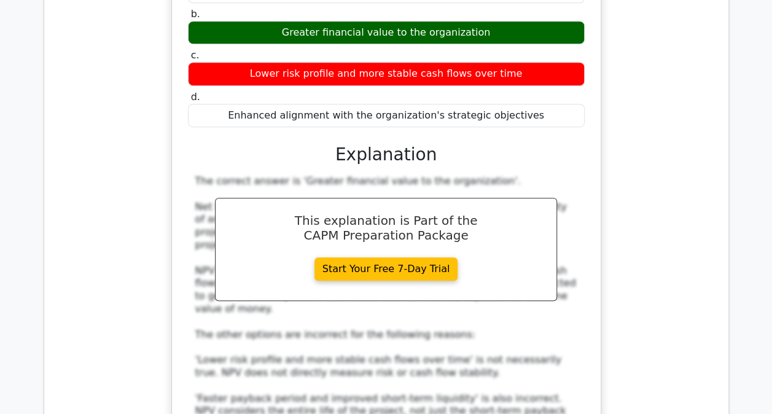
scroll to position [7774, 0]
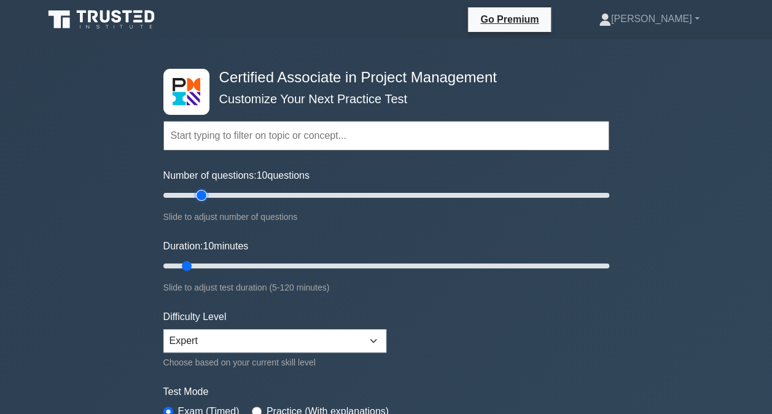
click at [201, 193] on input "Number of questions: 10 questions" at bounding box center [386, 195] width 446 height 15
click at [212, 194] on input "Number of questions: 25 questions" at bounding box center [386, 195] width 446 height 15
click at [230, 194] on input "Number of questions: 35 questions" at bounding box center [386, 195] width 446 height 15
type input "30"
click at [225, 190] on input "Number of questions: 35 questions" at bounding box center [386, 195] width 446 height 15
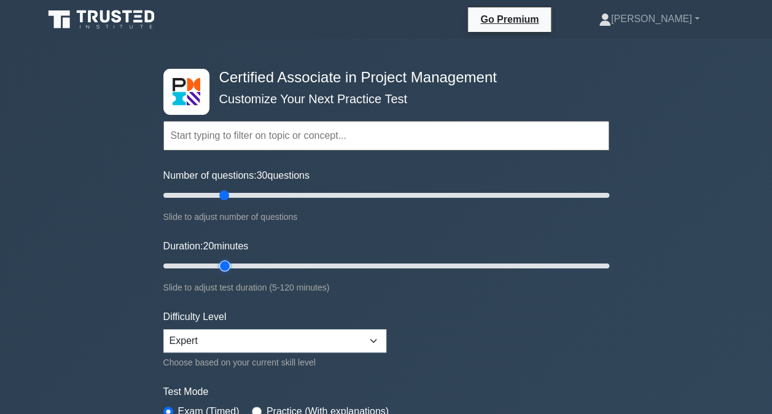
click at [225, 261] on input "Duration: 20 minutes" at bounding box center [386, 266] width 446 height 15
type input "25"
click at [236, 264] on input "Duration: 20 minutes" at bounding box center [386, 266] width 446 height 15
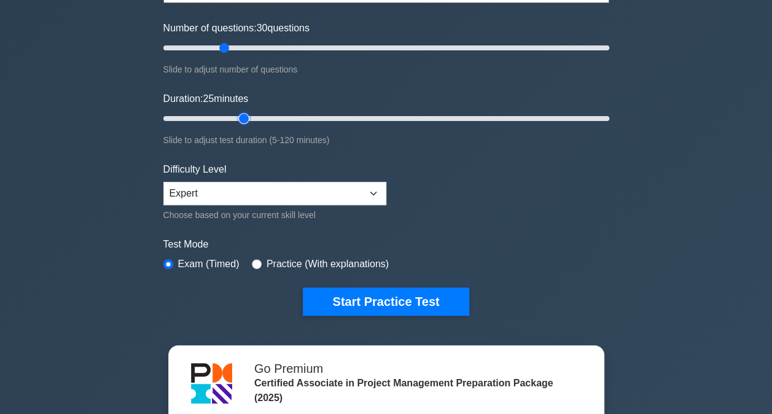
scroll to position [188, 0]
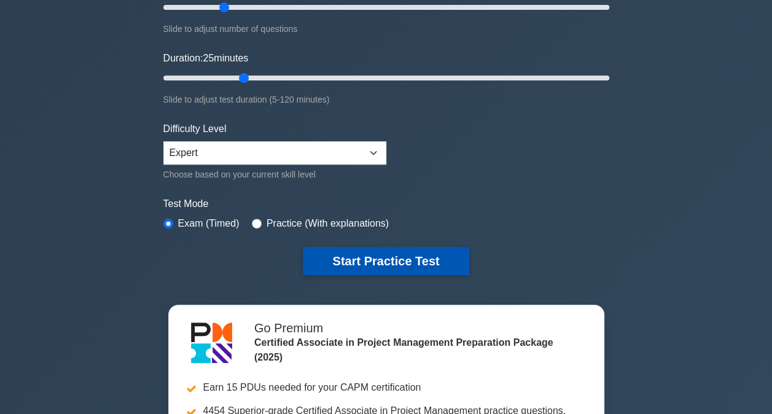
click at [422, 254] on button "Start Practice Test" at bounding box center [386, 261] width 166 height 28
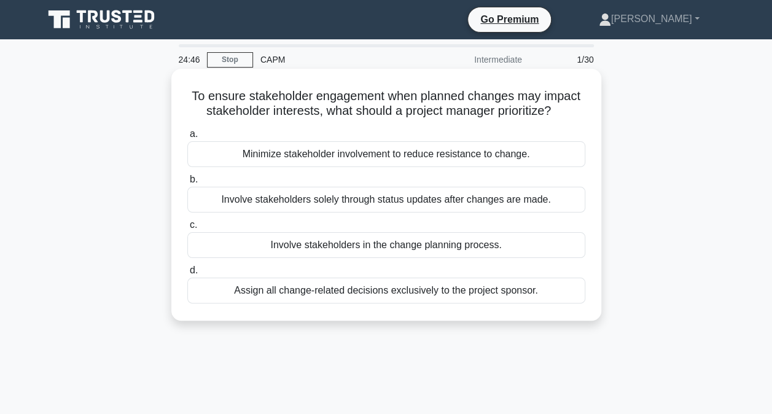
click at [419, 246] on div "Involve stakeholders in the change planning process." at bounding box center [386, 245] width 398 height 26
click at [187, 229] on input "c. Involve stakeholders in the change planning process." at bounding box center [187, 225] width 0 height 8
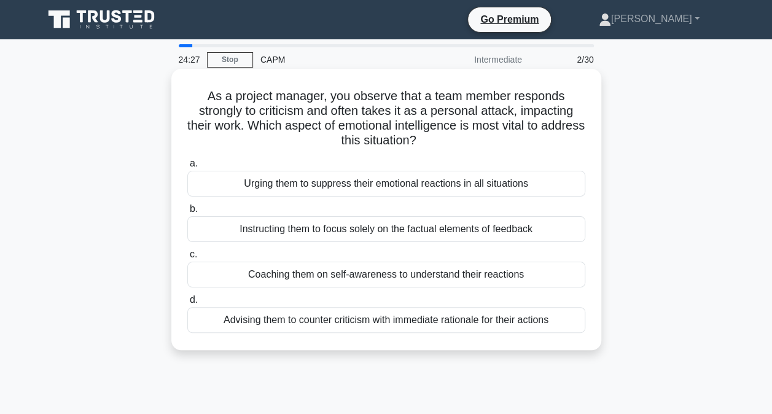
click at [423, 276] on div "Coaching them on self-awareness to understand their reactions" at bounding box center [386, 275] width 398 height 26
click at [187, 259] on input "c. Coaching them on self-awareness to understand their reactions" at bounding box center [187, 255] width 0 height 8
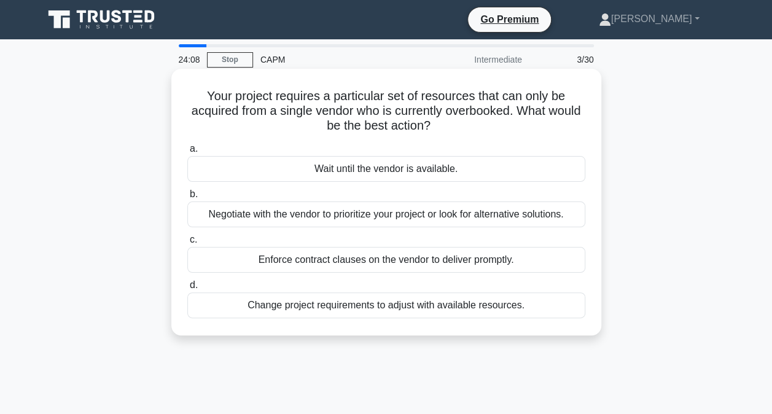
click at [403, 217] on div "Negotiate with the vendor to prioritize your project or look for alternative so…" at bounding box center [386, 214] width 398 height 26
click at [187, 198] on input "b. Negotiate with the vendor to prioritize your project or look for alternative…" at bounding box center [187, 194] width 0 height 8
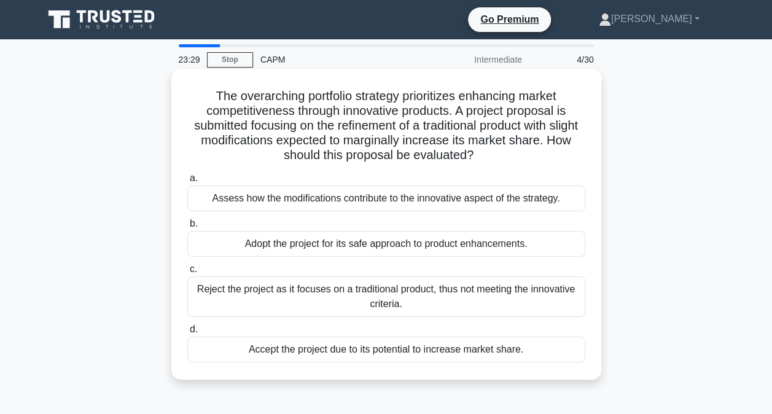
click at [399, 205] on div "Assess how the modifications contribute to the innovative aspect of the strateg…" at bounding box center [386, 198] width 398 height 26
click at [187, 182] on input "a. Assess how the modifications contribute to the innovative aspect of the stra…" at bounding box center [187, 178] width 0 height 8
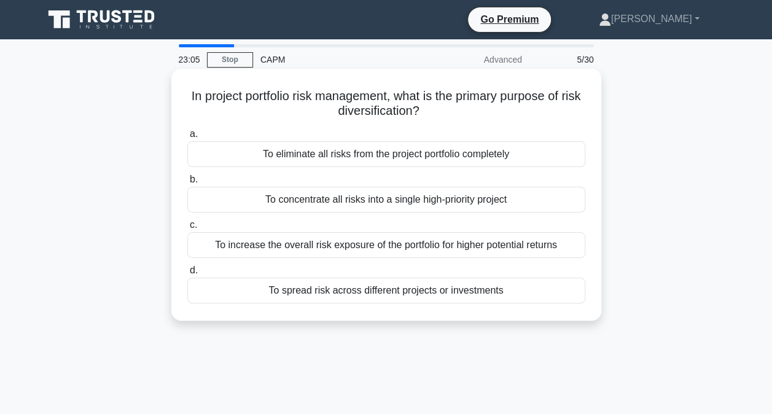
click at [433, 289] on div "To spread risk across different projects or investments" at bounding box center [386, 291] width 398 height 26
click at [187, 275] on input "d. To spread risk across different projects or investments" at bounding box center [187, 271] width 0 height 8
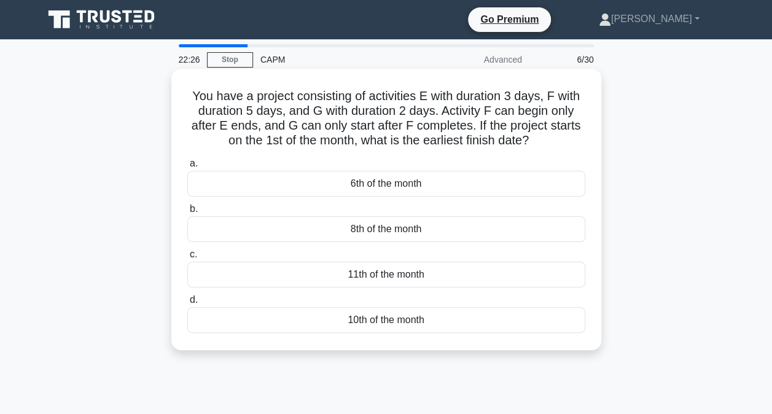
click at [435, 320] on div "10th of the month" at bounding box center [386, 320] width 398 height 26
click at [187, 304] on input "d. 10th of the month" at bounding box center [187, 300] width 0 height 8
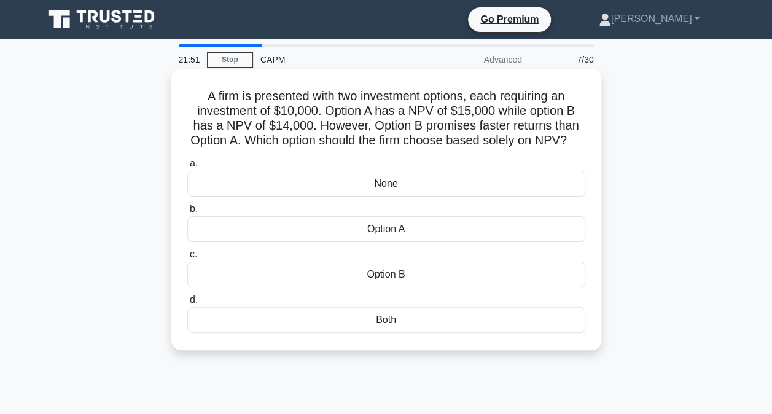
click at [454, 242] on div "Option A" at bounding box center [386, 229] width 398 height 26
click at [187, 213] on input "b. Option A" at bounding box center [187, 209] width 0 height 8
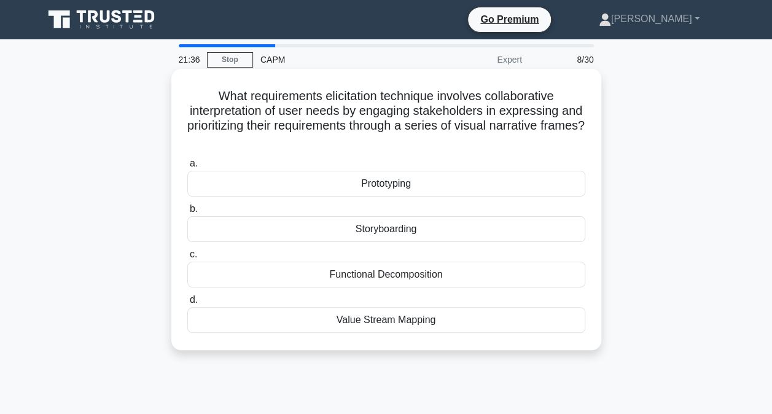
click at [437, 230] on div "Storyboarding" at bounding box center [386, 229] width 398 height 26
click at [187, 213] on input "b. Storyboarding" at bounding box center [187, 209] width 0 height 8
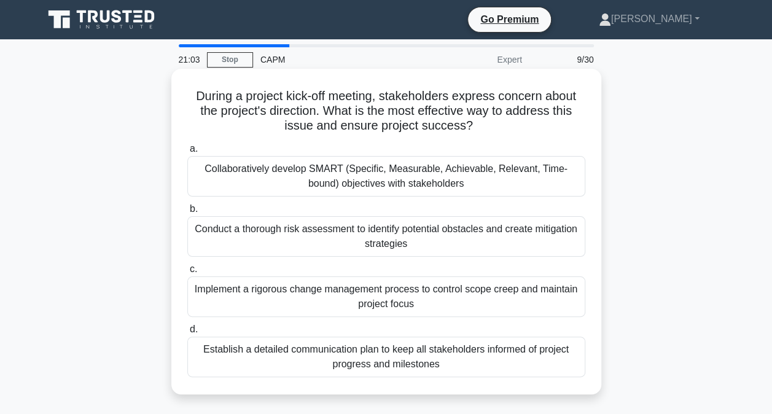
click at [423, 300] on div "Implement a rigorous change management process to control scope creep and maint…" at bounding box center [386, 296] width 398 height 41
click at [187, 273] on input "c. Implement a rigorous change management process to control scope creep and ma…" at bounding box center [187, 269] width 0 height 8
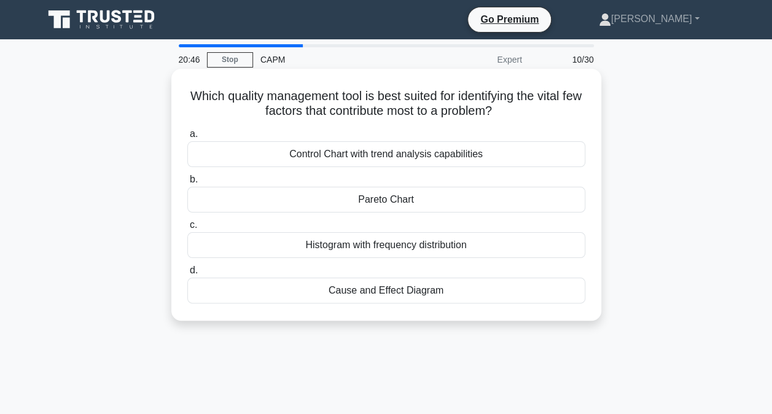
click at [392, 292] on div "Cause and Effect Diagram" at bounding box center [386, 291] width 398 height 26
click at [187, 275] on input "d. Cause and Effect Diagram" at bounding box center [187, 271] width 0 height 8
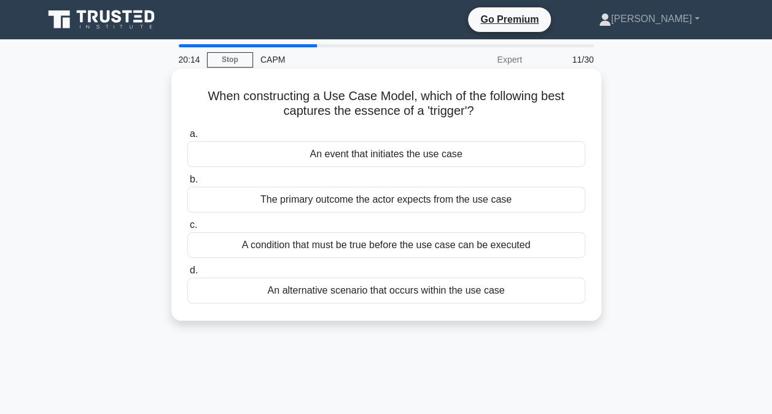
click at [515, 154] on div "An event that initiates the use case" at bounding box center [386, 154] width 398 height 26
click at [187, 138] on input "a. An event that initiates the use case" at bounding box center [187, 134] width 0 height 8
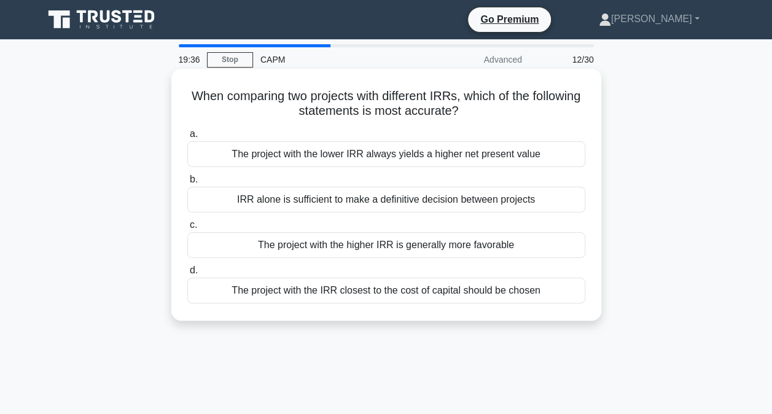
click at [418, 249] on div "The project with the higher IRR is generally more favorable" at bounding box center [386, 245] width 398 height 26
click at [187, 229] on input "c. The project with the higher IRR is generally more favorable" at bounding box center [187, 225] width 0 height 8
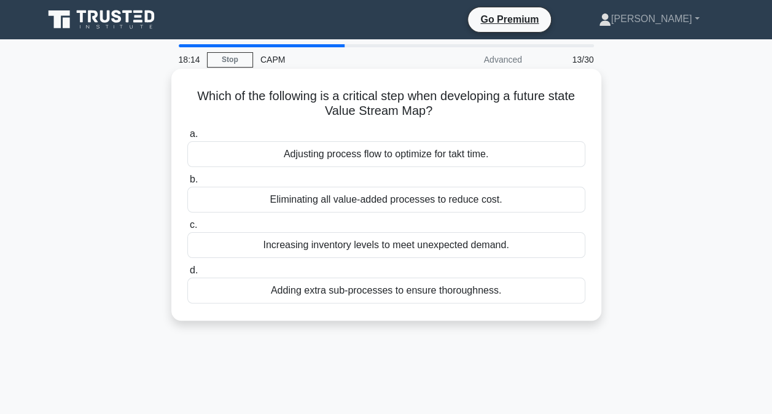
click at [448, 162] on div "Adjusting process flow to optimize for takt time." at bounding box center [386, 154] width 398 height 26
click at [187, 138] on input "a. Adjusting process flow to optimize for takt time." at bounding box center [187, 134] width 0 height 8
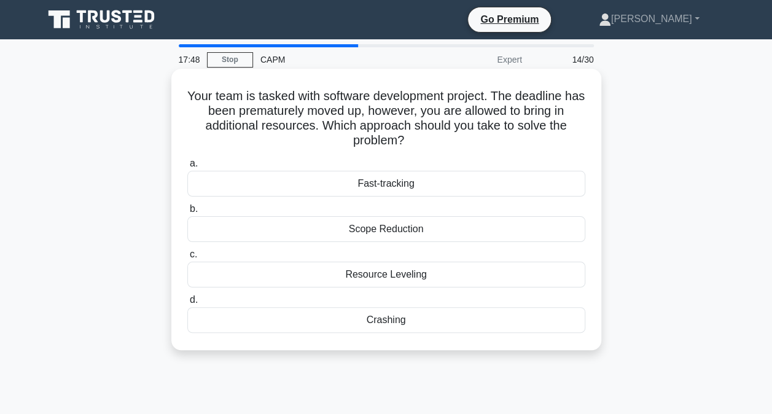
click at [440, 177] on div "Fast-tracking" at bounding box center [386, 184] width 398 height 26
click at [187, 168] on input "a. Fast-tracking" at bounding box center [187, 164] width 0 height 8
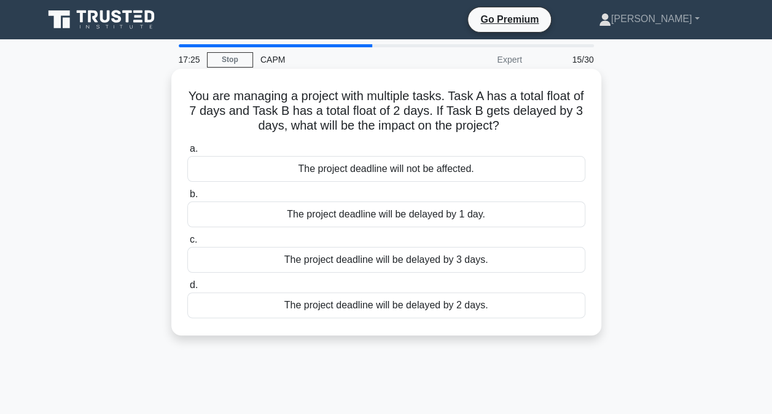
click at [495, 171] on div "The project deadline will not be affected." at bounding box center [386, 169] width 398 height 26
click at [187, 153] on input "a. The project deadline will not be affected." at bounding box center [187, 149] width 0 height 8
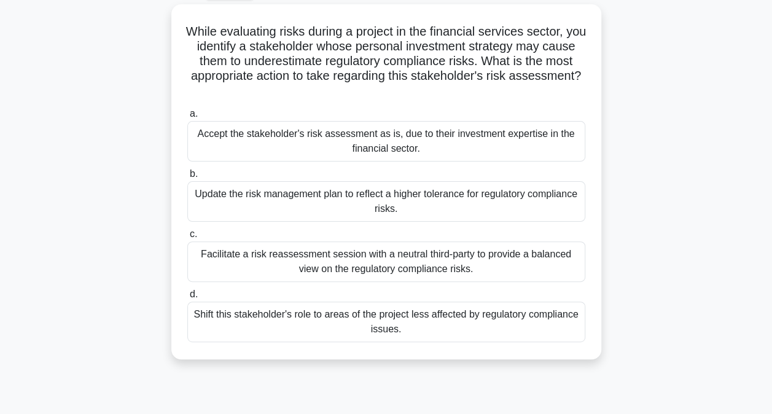
scroll to position [69, 0]
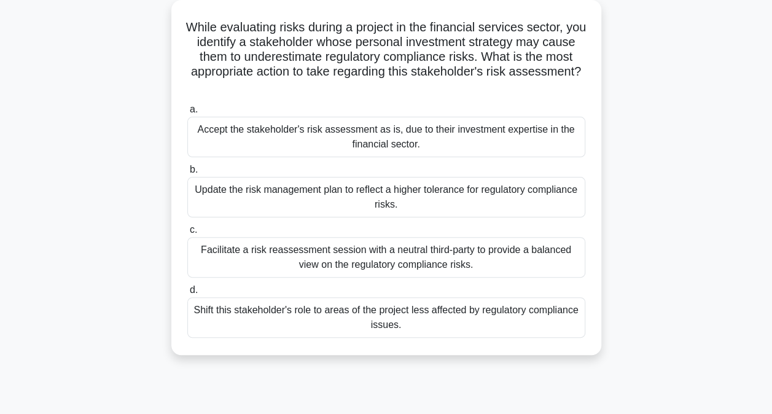
click at [482, 206] on div "Update the risk management plan to reflect a higher tolerance for regulatory co…" at bounding box center [386, 197] width 398 height 41
click at [187, 174] on input "b. Update the risk management plan to reflect a higher tolerance for regulatory…" at bounding box center [187, 170] width 0 height 8
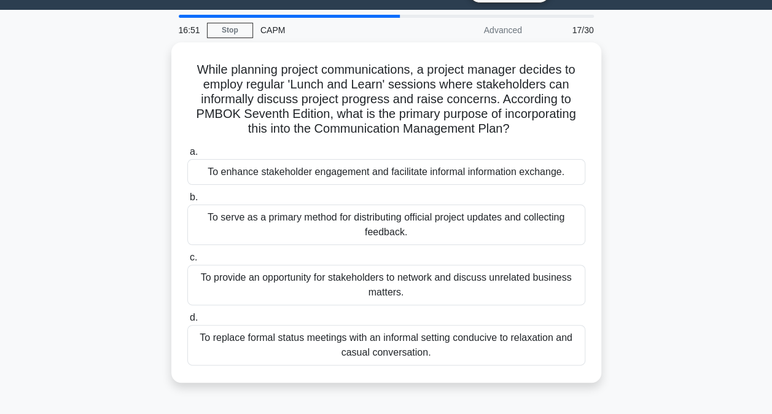
scroll to position [0, 0]
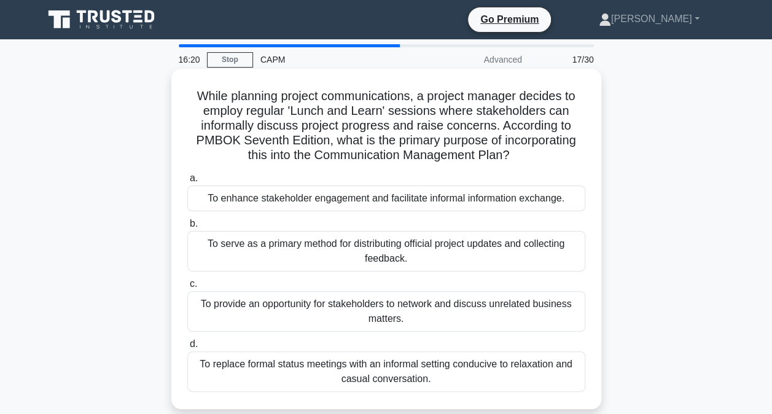
click at [416, 205] on div "To enhance stakeholder engagement and facilitate informal information exchange." at bounding box center [386, 198] width 398 height 26
click at [187, 182] on input "a. To enhance stakeholder engagement and facilitate informal information exchan…" at bounding box center [187, 178] width 0 height 8
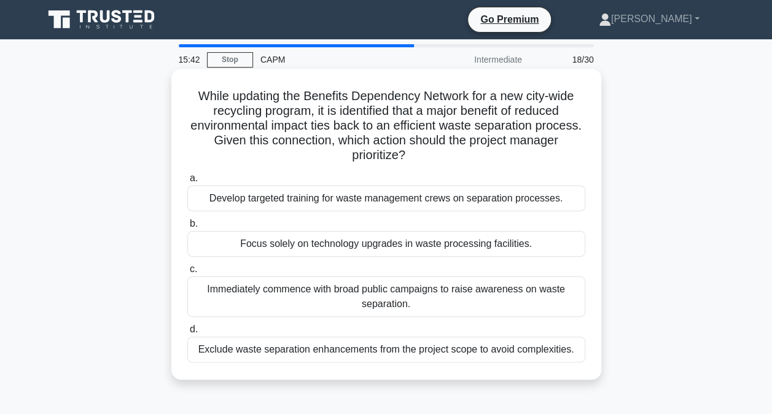
click at [376, 208] on div "Develop targeted training for waste management crews on separation processes." at bounding box center [386, 198] width 398 height 26
click at [187, 182] on input "a. Develop targeted training for waste management crews on separation processes." at bounding box center [187, 178] width 0 height 8
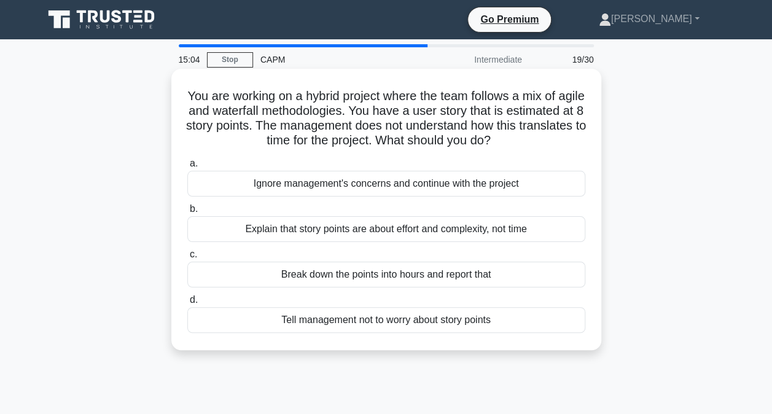
click at [368, 232] on div "Explain that story points are about effort and complexity, not time" at bounding box center [386, 229] width 398 height 26
click at [187, 213] on input "b. Explain that story points are about effort and complexity, not time" at bounding box center [187, 209] width 0 height 8
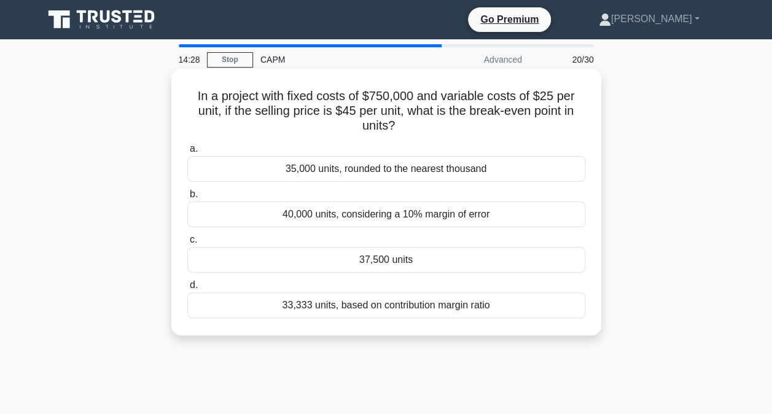
click at [381, 268] on div "37,500 units" at bounding box center [386, 260] width 398 height 26
click at [187, 244] on input "c. 37,500 units" at bounding box center [187, 240] width 0 height 8
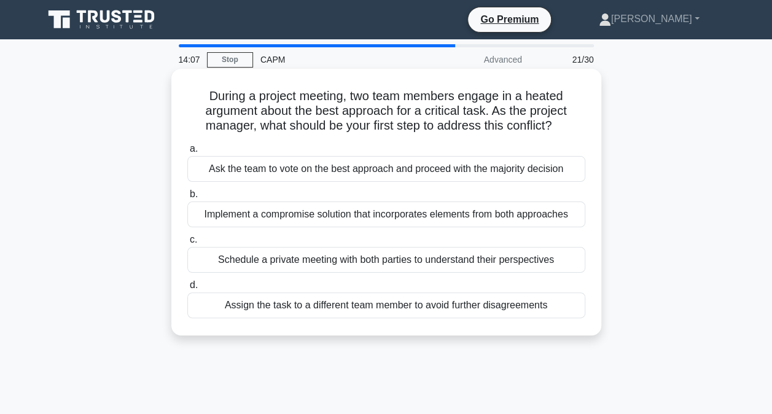
click at [376, 268] on div "Schedule a private meeting with both parties to understand their perspectives" at bounding box center [386, 260] width 398 height 26
click at [187, 244] on input "c. Schedule a private meeting with both parties to understand their perspectives" at bounding box center [187, 240] width 0 height 8
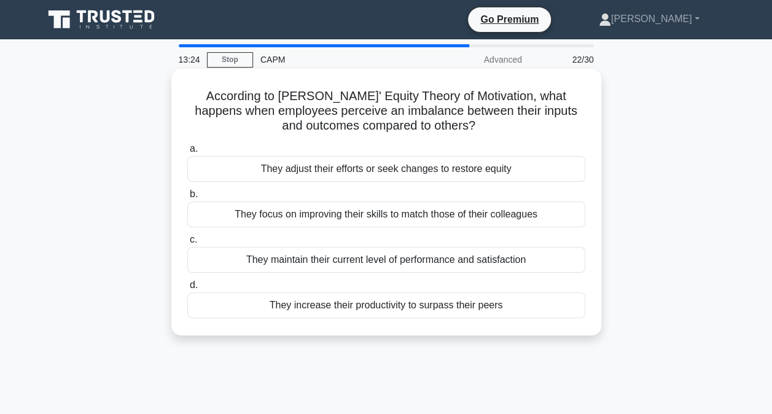
click at [382, 260] on div "They maintain their current level of performance and satisfaction" at bounding box center [386, 260] width 398 height 26
click at [187, 244] on input "c. They maintain their current level of performance and satisfaction" at bounding box center [187, 240] width 0 height 8
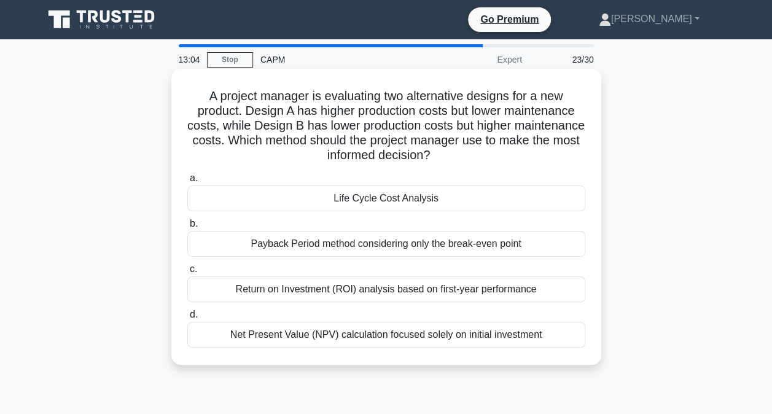
click at [395, 195] on div "Life Cycle Cost Analysis" at bounding box center [386, 198] width 398 height 26
click at [187, 182] on input "a. Life Cycle Cost Analysis" at bounding box center [187, 178] width 0 height 8
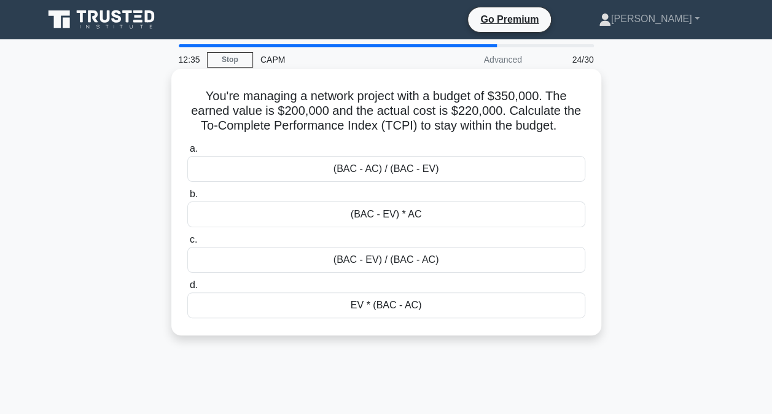
click at [396, 178] on div "(BAC - AC) / (BAC - EV)" at bounding box center [386, 169] width 398 height 26
click at [187, 153] on input "a. (BAC - AC) / (BAC - EV)" at bounding box center [187, 149] width 0 height 8
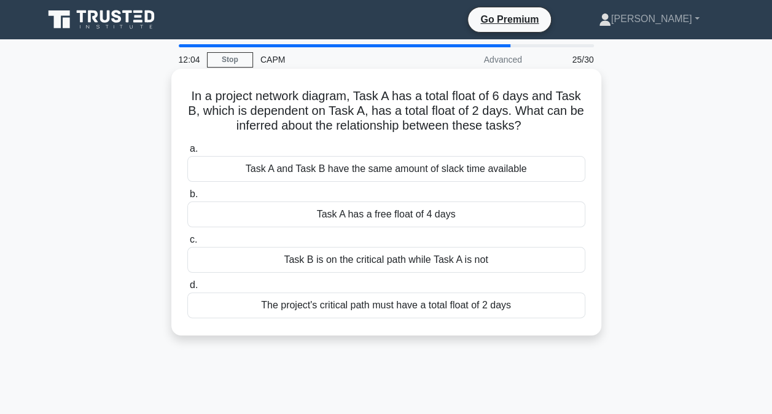
drag, startPoint x: 400, startPoint y: 163, endPoint x: 376, endPoint y: 169, distance: 24.6
click at [376, 169] on div "Task A and Task B have the same amount of slack time available" at bounding box center [386, 169] width 398 height 26
click at [187, 153] on input "a. Task A and Task B have the same amount of slack time available" at bounding box center [187, 149] width 0 height 8
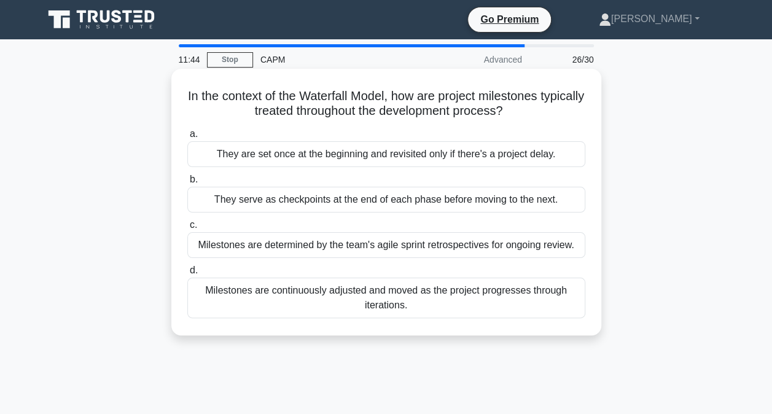
click at [373, 198] on div "They serve as checkpoints at the end of each phase before moving to the next." at bounding box center [386, 200] width 398 height 26
click at [187, 184] on input "b. They serve as checkpoints at the end of each phase before moving to the next." at bounding box center [187, 180] width 0 height 8
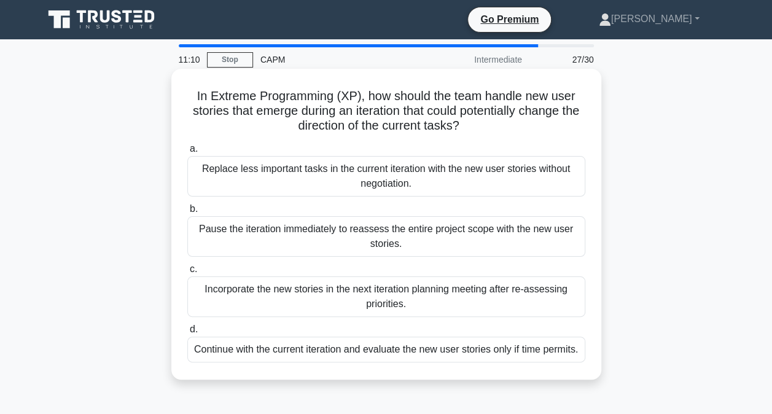
click at [364, 301] on div "Incorporate the new stories in the next iteration planning meeting after re-ass…" at bounding box center [386, 296] width 398 height 41
click at [187, 273] on input "c. Incorporate the new stories in the next iteration planning meeting after re-…" at bounding box center [187, 269] width 0 height 8
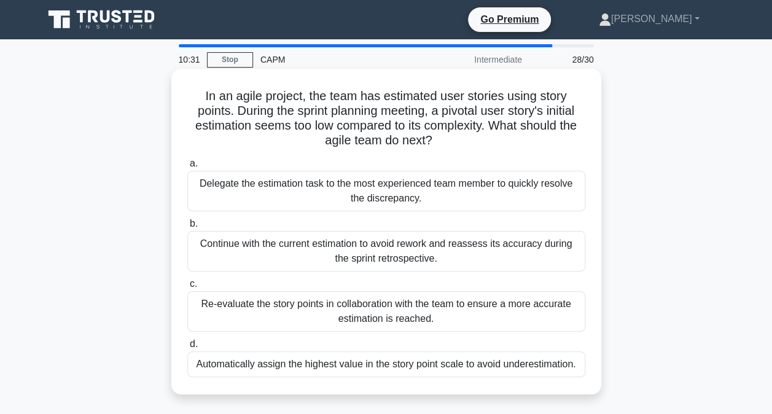
click at [290, 321] on div "Re-evaluate the story points in collaboration with the team to ensure a more ac…" at bounding box center [386, 311] width 398 height 41
click at [187, 288] on input "c. Re-evaluate the story points in collaboration with the team to ensure a more…" at bounding box center [187, 284] width 0 height 8
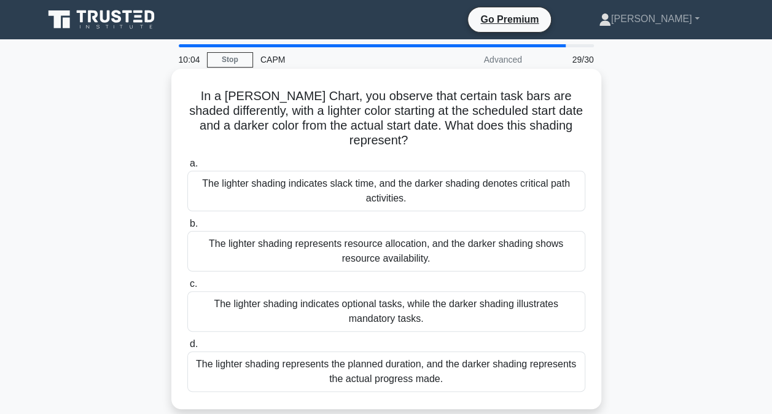
click at [287, 371] on div "The lighter shading represents the planned duration, and the darker shading rep…" at bounding box center [386, 371] width 398 height 41
click at [187, 348] on input "d. The lighter shading represents the planned duration, and the darker shading …" at bounding box center [187, 344] width 0 height 8
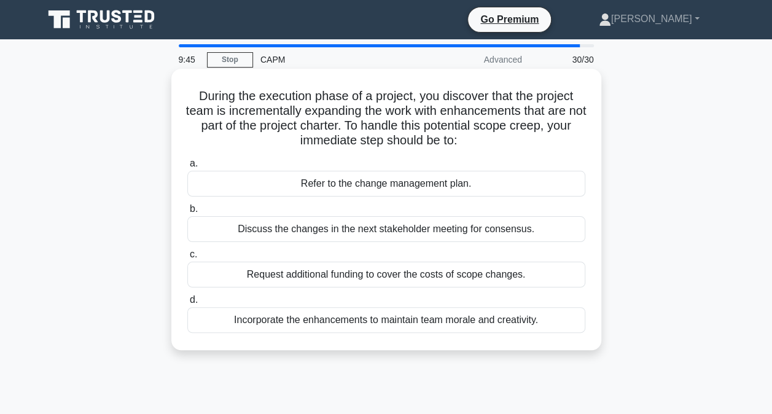
click at [365, 185] on div "Refer to the change management plan." at bounding box center [386, 184] width 398 height 26
click at [187, 168] on input "a. Refer to the change management plan." at bounding box center [187, 164] width 0 height 8
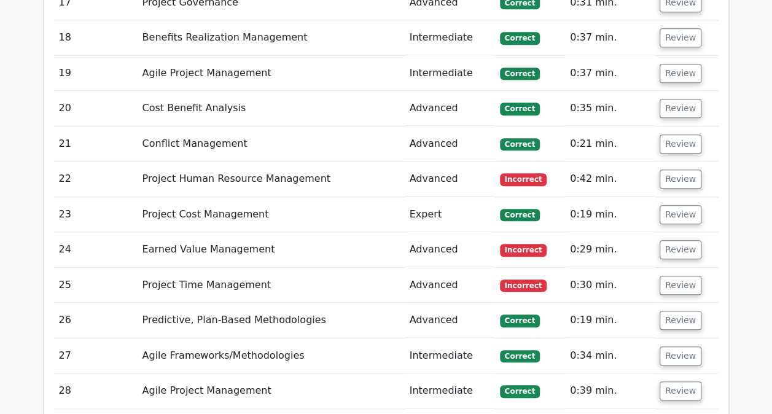
scroll to position [2647, 0]
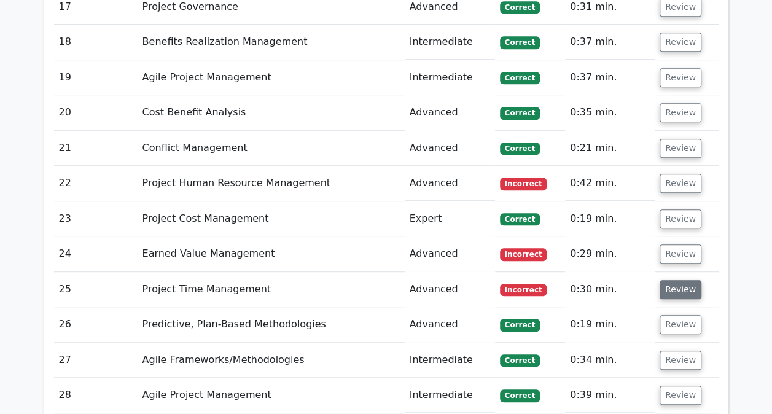
click at [673, 280] on button "Review" at bounding box center [681, 289] width 42 height 19
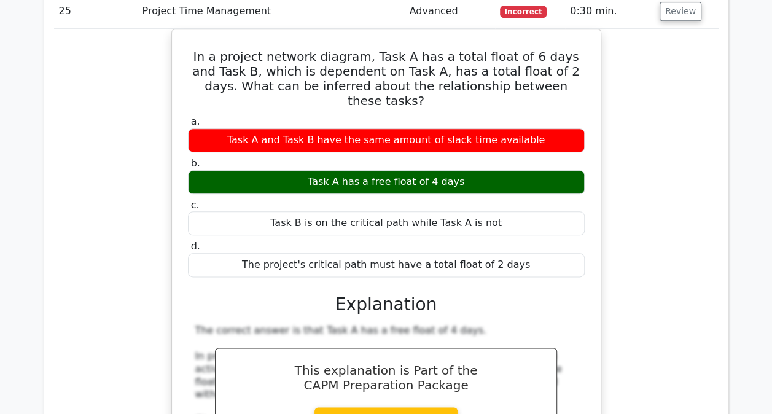
scroll to position [2941, 0]
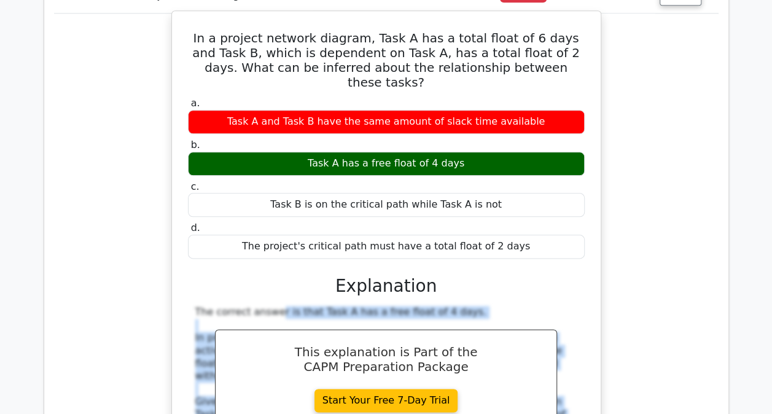
drag, startPoint x: 193, startPoint y: 192, endPoint x: 249, endPoint y: 401, distance: 216.3
copy div "The correct answer is that Task A has a free float of 4 days. In project networ…"
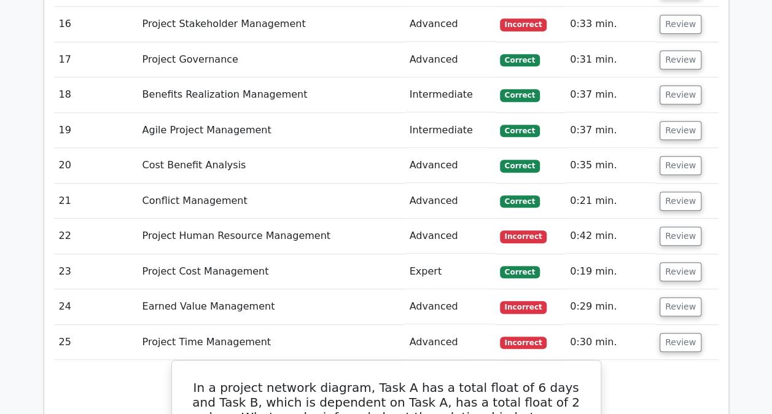
scroll to position [2588, 0]
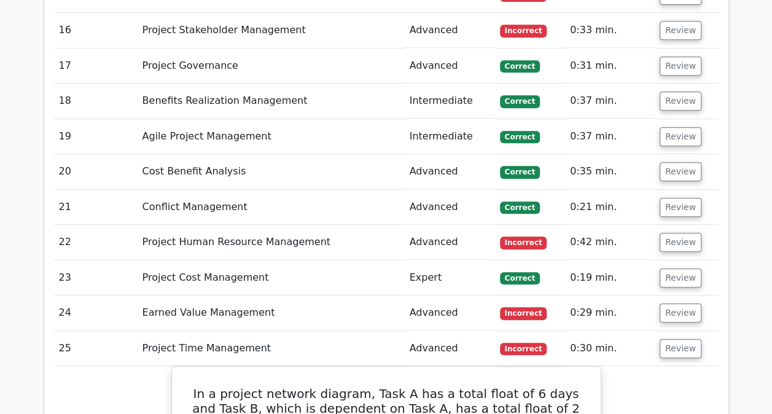
click at [667, 295] on td "Review" at bounding box center [687, 312] width 64 height 35
click at [667, 303] on button "Review" at bounding box center [681, 312] width 42 height 19
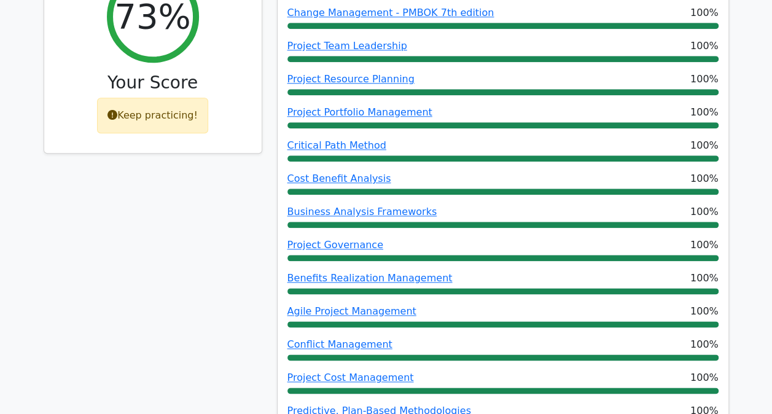
scroll to position [0, 0]
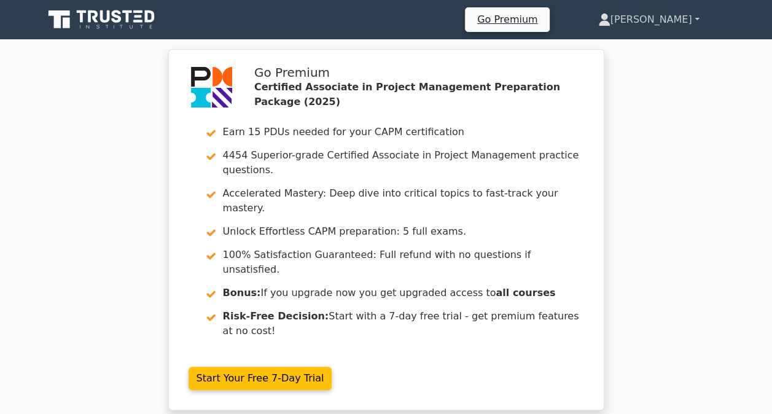
click at [676, 14] on link "[PERSON_NAME]" at bounding box center [649, 19] width 160 height 25
click at [639, 47] on link "Profile" at bounding box center [617, 49] width 97 height 20
